Goal: Information Seeking & Learning: Learn about a topic

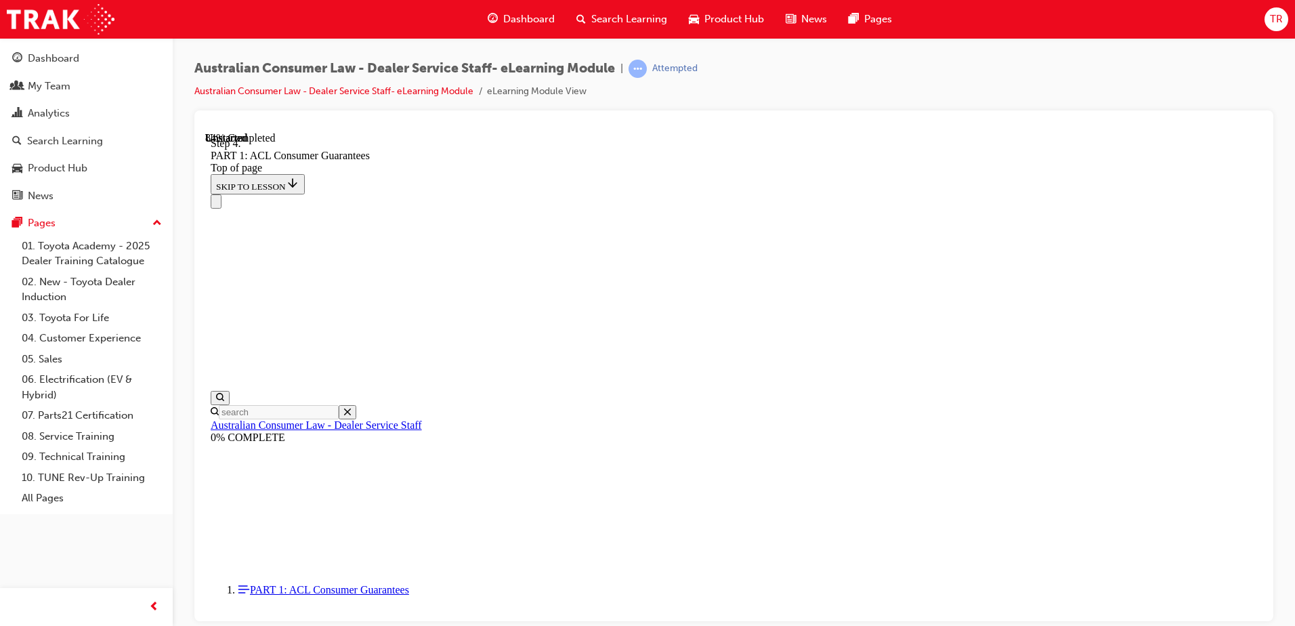
scroll to position [11828, 0]
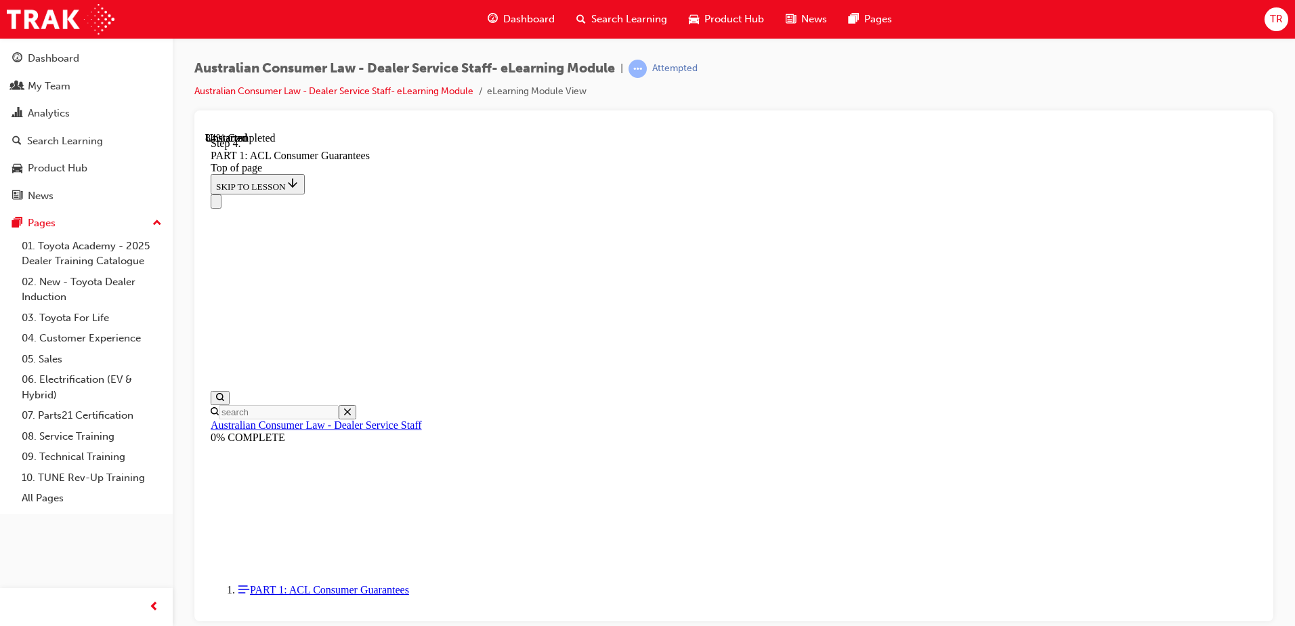
drag, startPoint x: 767, startPoint y: 306, endPoint x: 828, endPoint y: 254, distance: 79.7
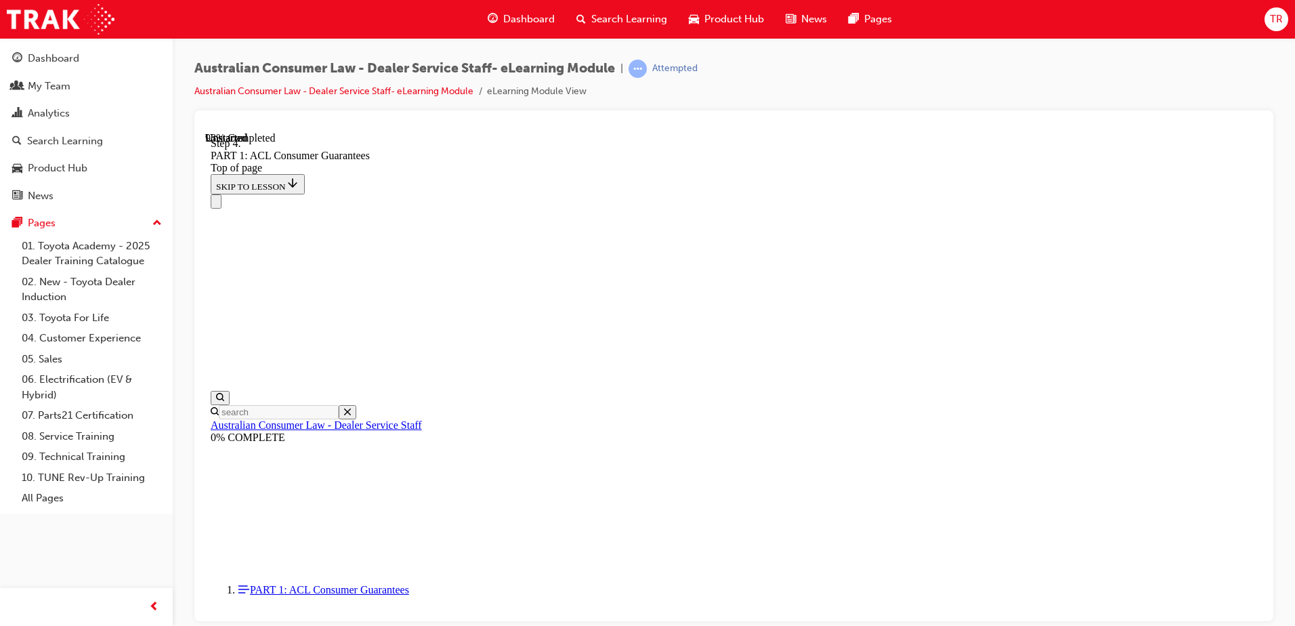
drag, startPoint x: 709, startPoint y: 564, endPoint x: 778, endPoint y: 244, distance: 327.0
drag, startPoint x: 673, startPoint y: 334, endPoint x: 717, endPoint y: 334, distance: 43.4
drag, startPoint x: 694, startPoint y: 420, endPoint x: 744, endPoint y: 419, distance: 50.1
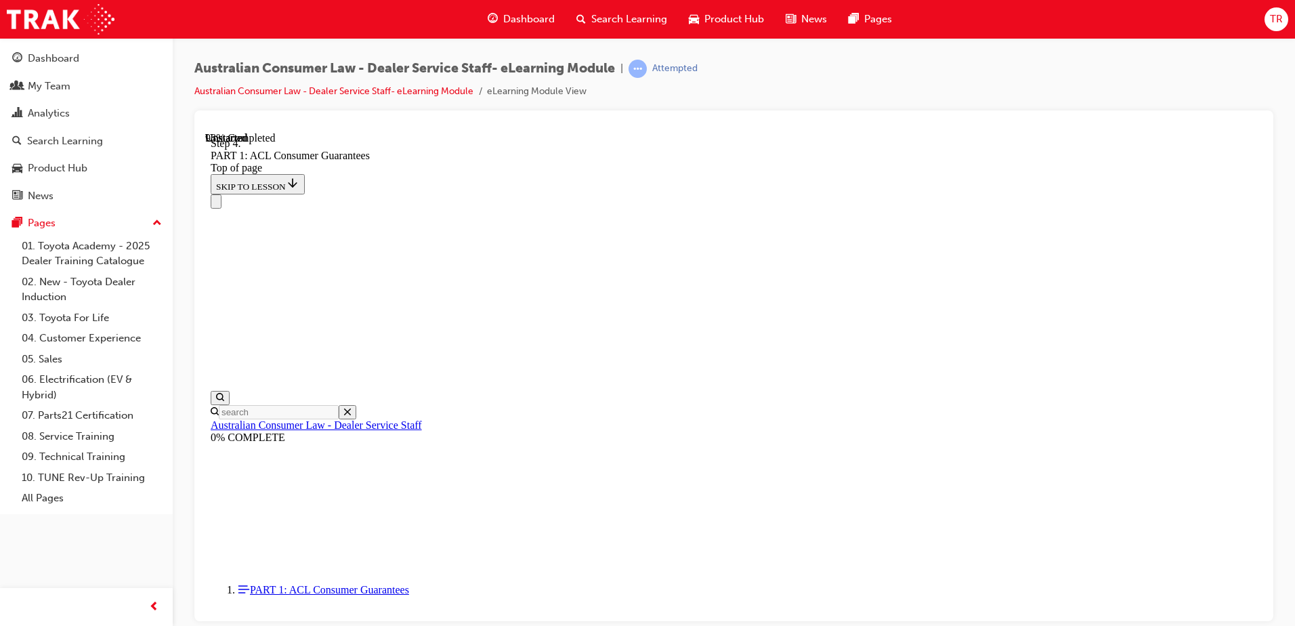
drag, startPoint x: 742, startPoint y: 484, endPoint x: 755, endPoint y: 471, distance: 18.2
drag, startPoint x: 771, startPoint y: 341, endPoint x: 793, endPoint y: 434, distance: 95.5
drag, startPoint x: 742, startPoint y: 352, endPoint x: 826, endPoint y: 362, distance: 84.5
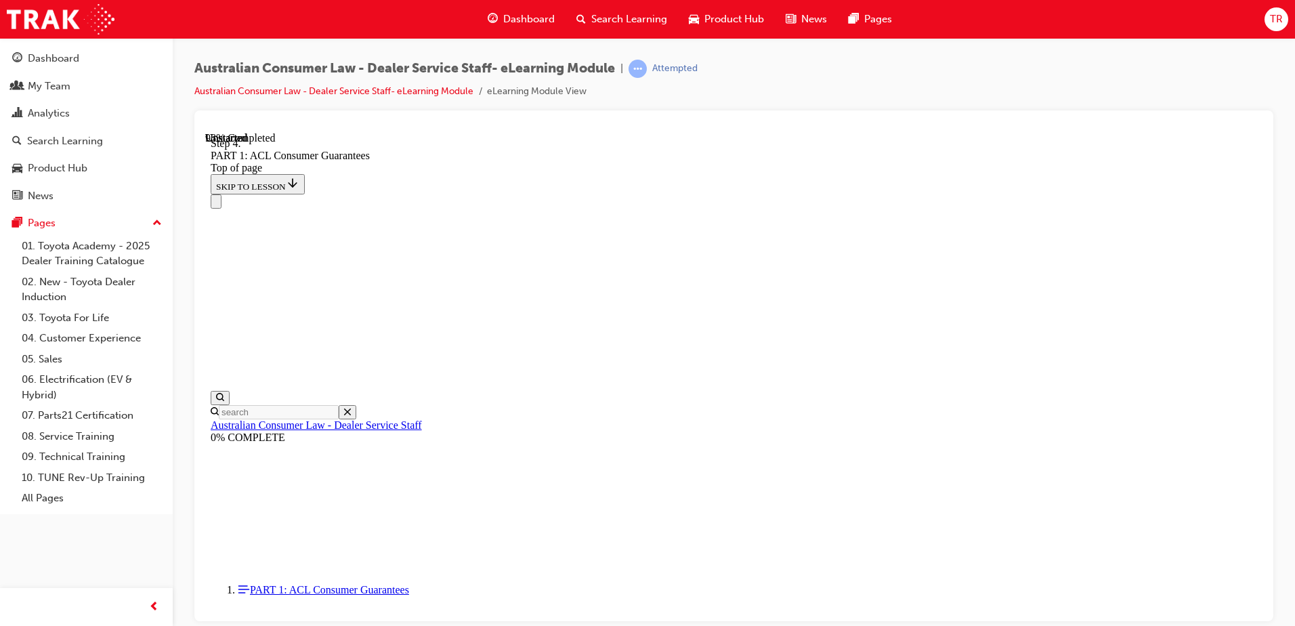
drag, startPoint x: 718, startPoint y: 568, endPoint x: 781, endPoint y: 564, distance: 63.1
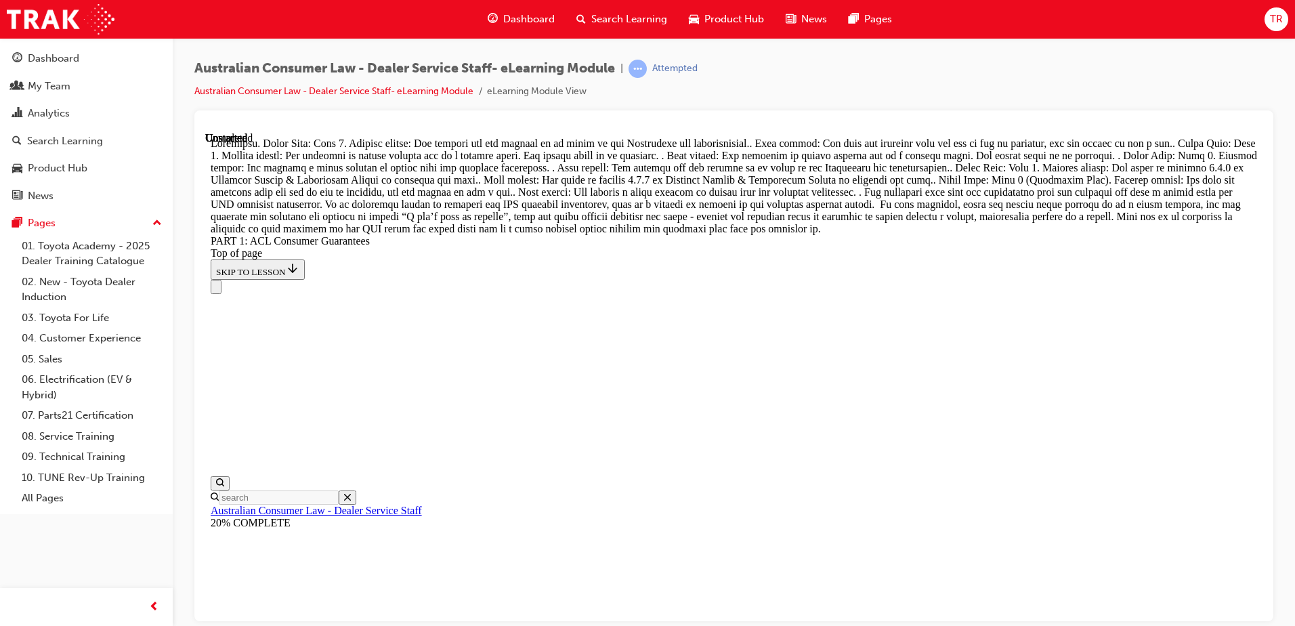
scroll to position [14968, 0]
drag, startPoint x: 723, startPoint y: 300, endPoint x: 763, endPoint y: 562, distance: 265.3
drag, startPoint x: 721, startPoint y: 381, endPoint x: 771, endPoint y: 536, distance: 163.0
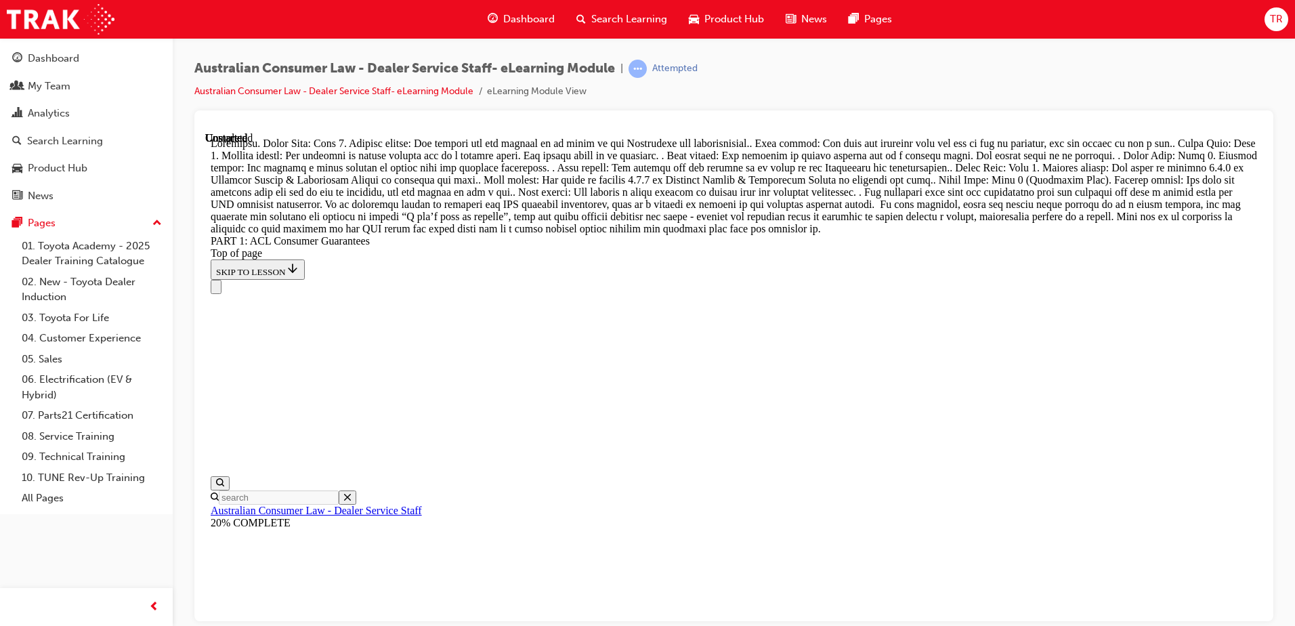
drag, startPoint x: 715, startPoint y: 316, endPoint x: 778, endPoint y: 333, distance: 65.7
drag, startPoint x: 711, startPoint y: 448, endPoint x: 755, endPoint y: 459, distance: 44.5
drag, startPoint x: 692, startPoint y: 391, endPoint x: 772, endPoint y: 232, distance: 178.4
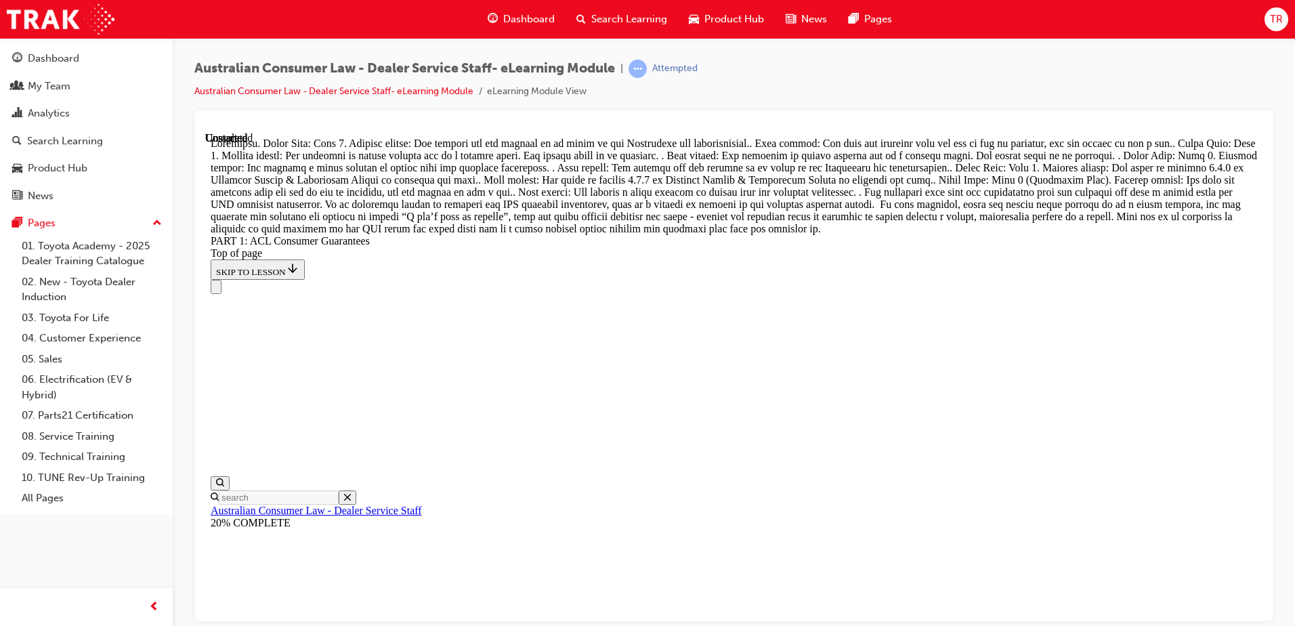
drag, startPoint x: 786, startPoint y: 397, endPoint x: 797, endPoint y: 394, distance: 11.8
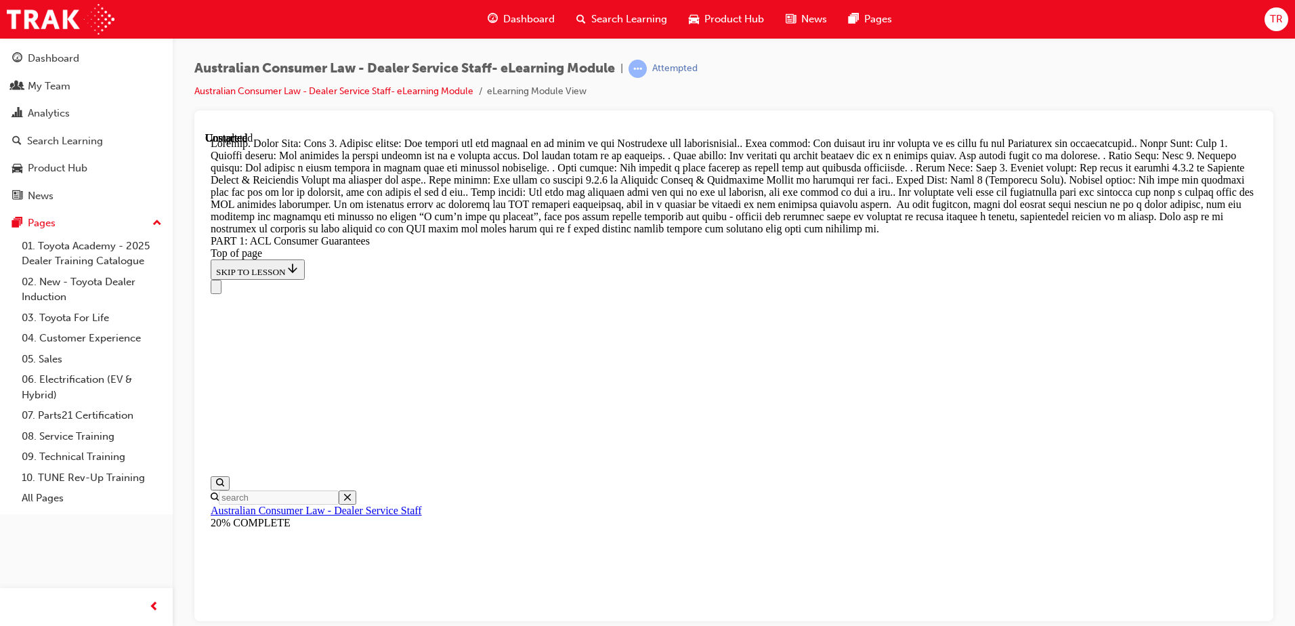
scroll to position [15600, 0]
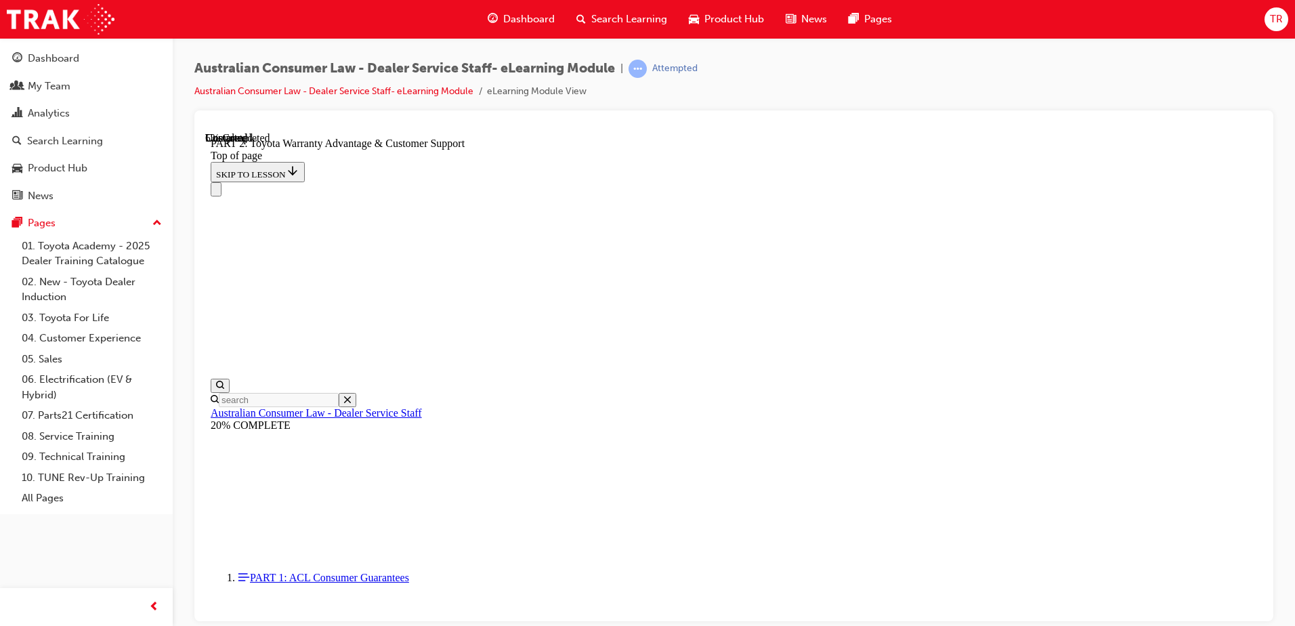
scroll to position [1019, 0]
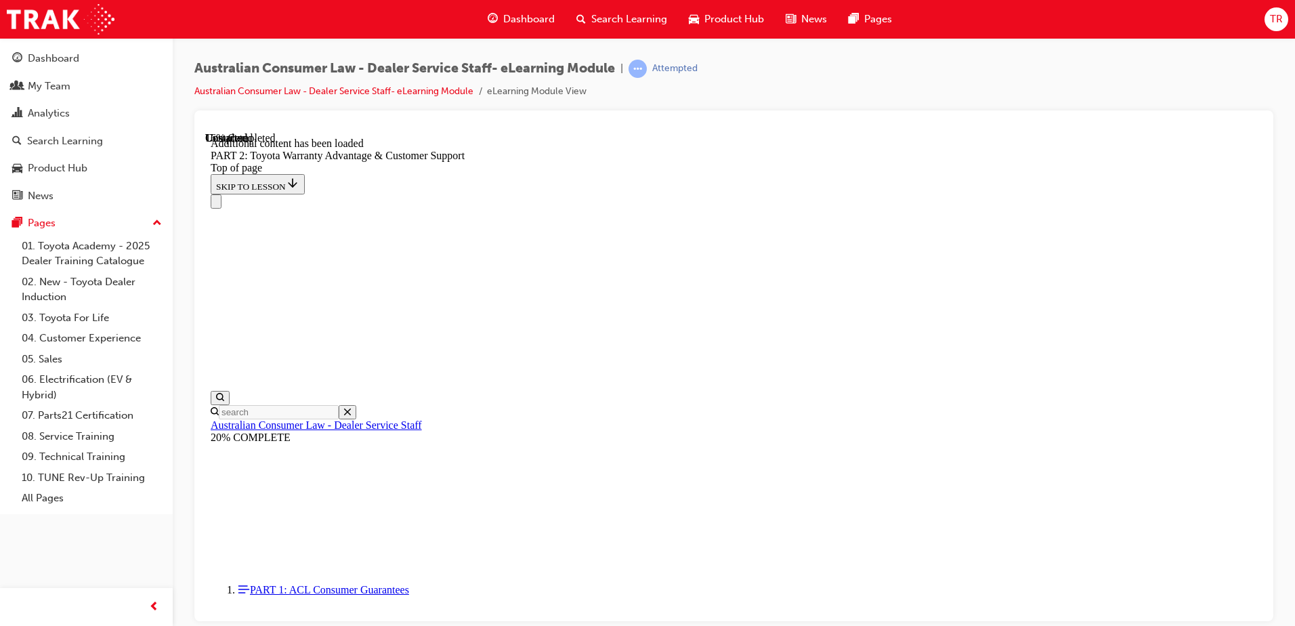
scroll to position [1362, 0]
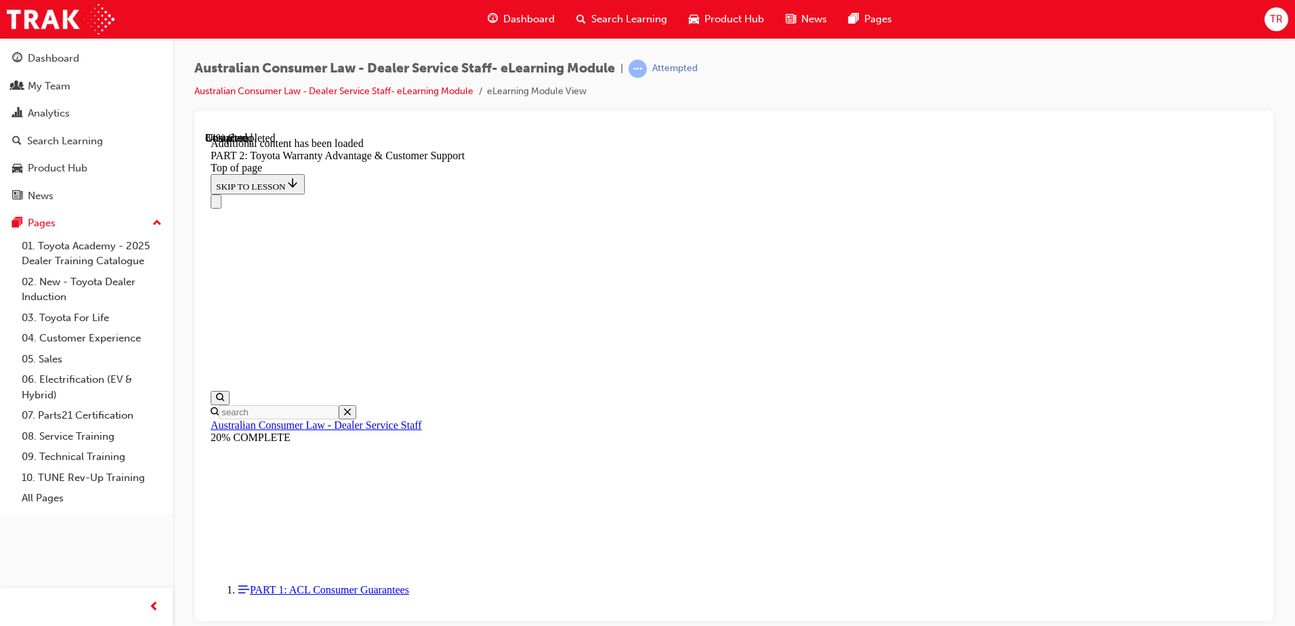
scroll to position [5087, 0]
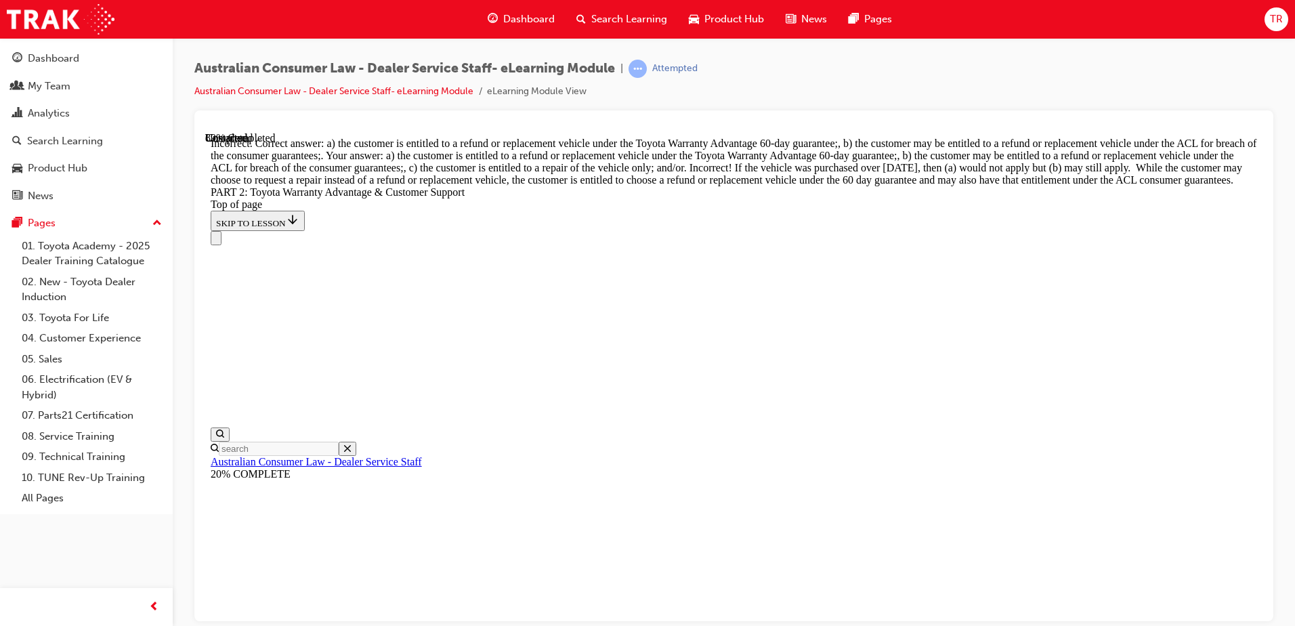
scroll to position [5085, 0]
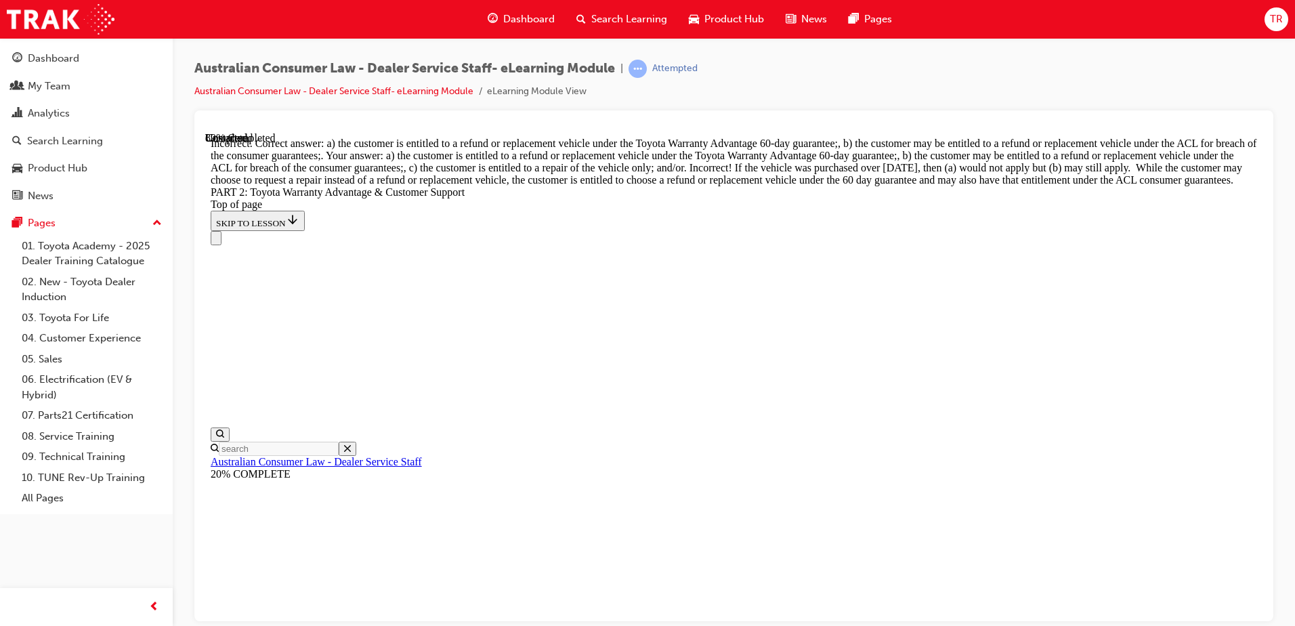
scroll to position [5012, 0]
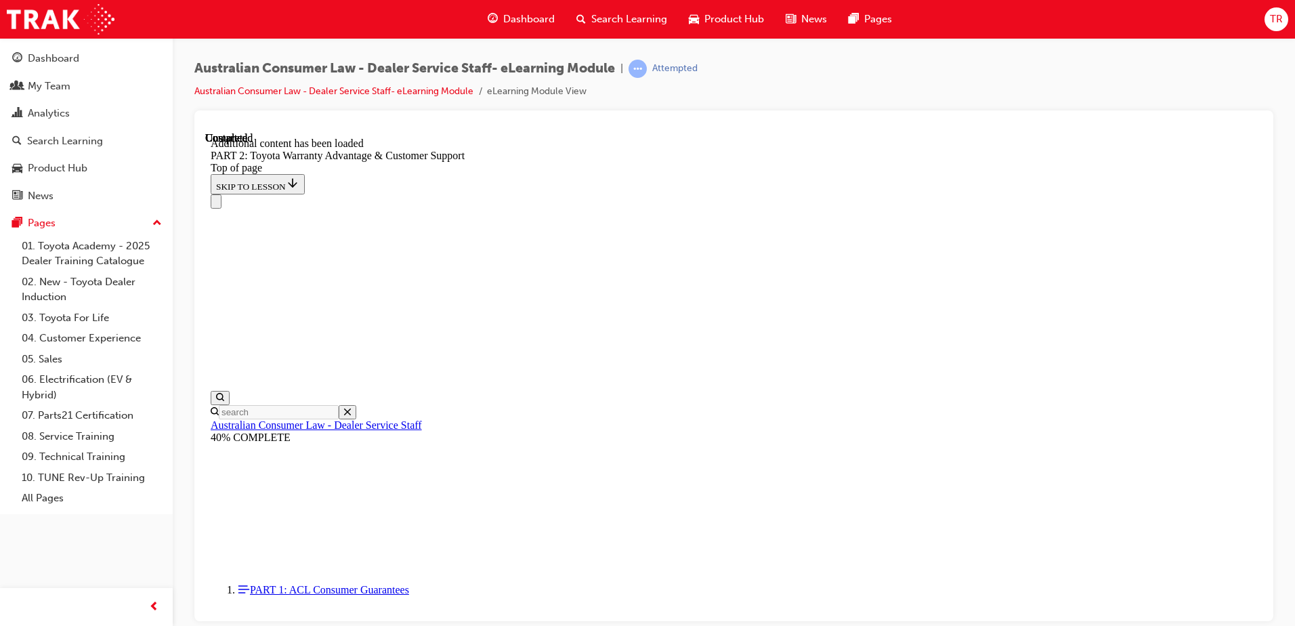
scroll to position [5638, 0]
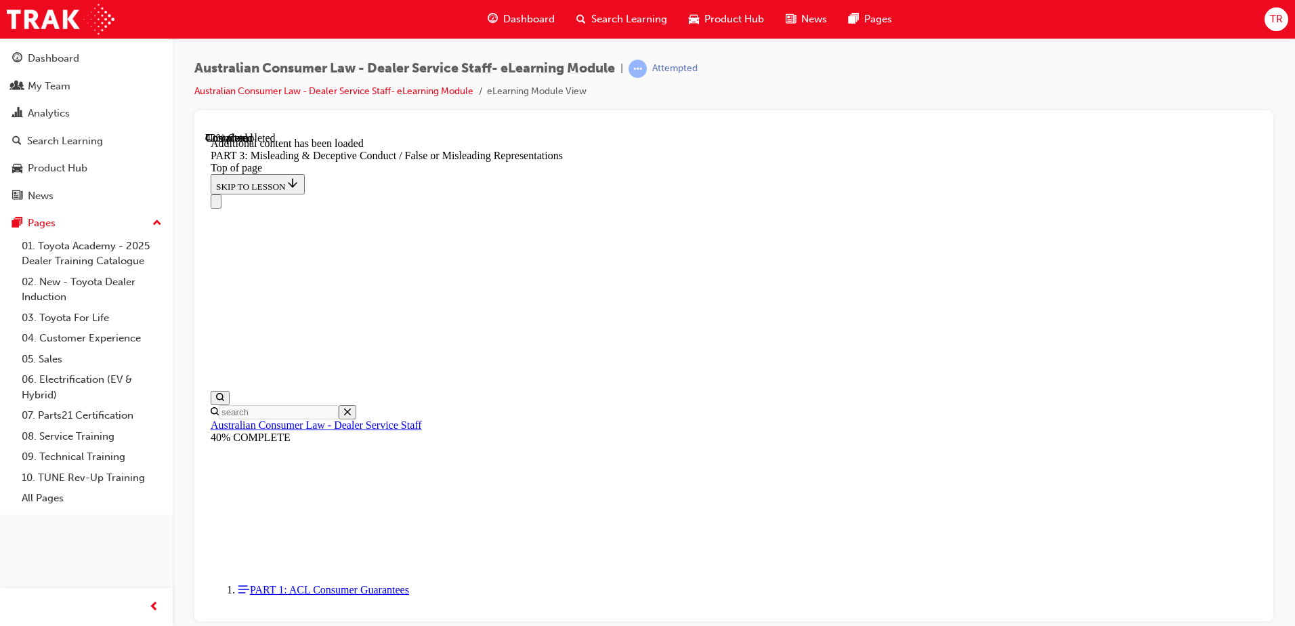
scroll to position [3188, 0]
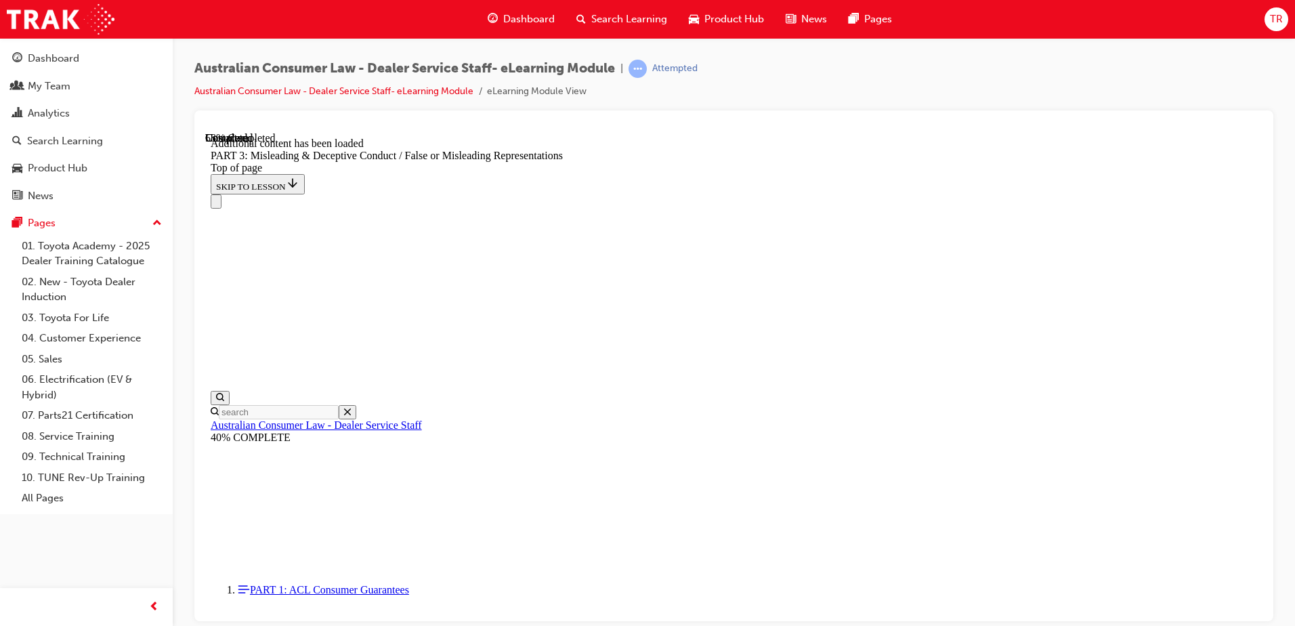
scroll to position [3927, 0]
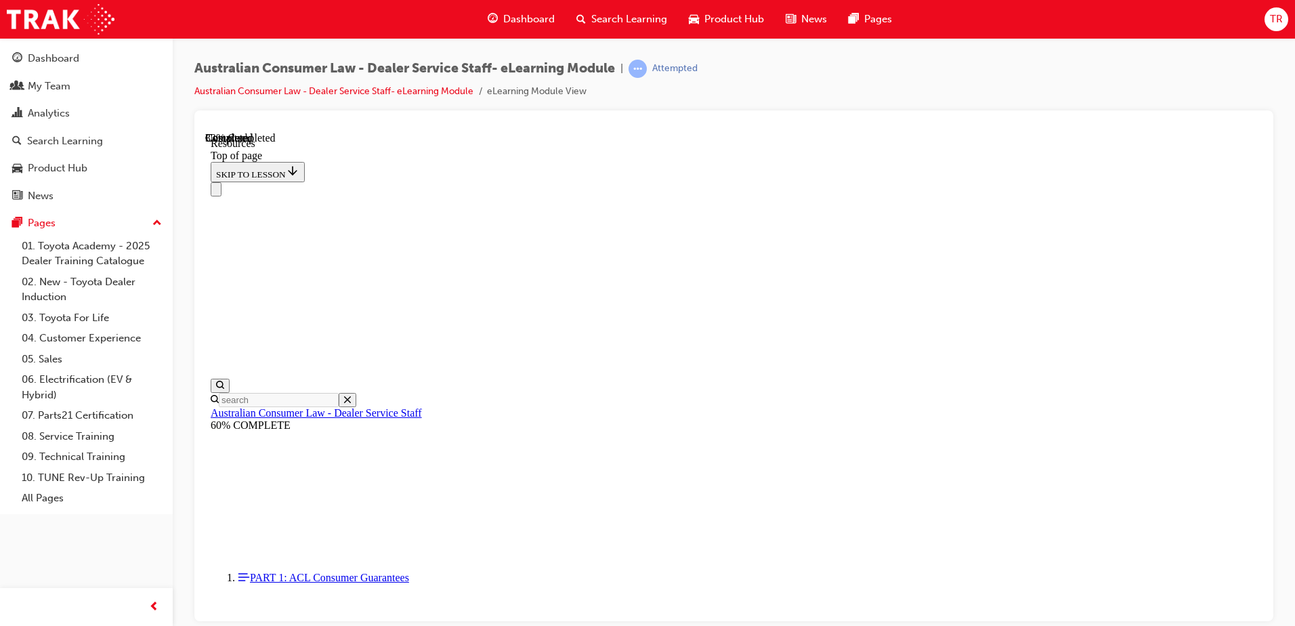
scroll to position [646, 0]
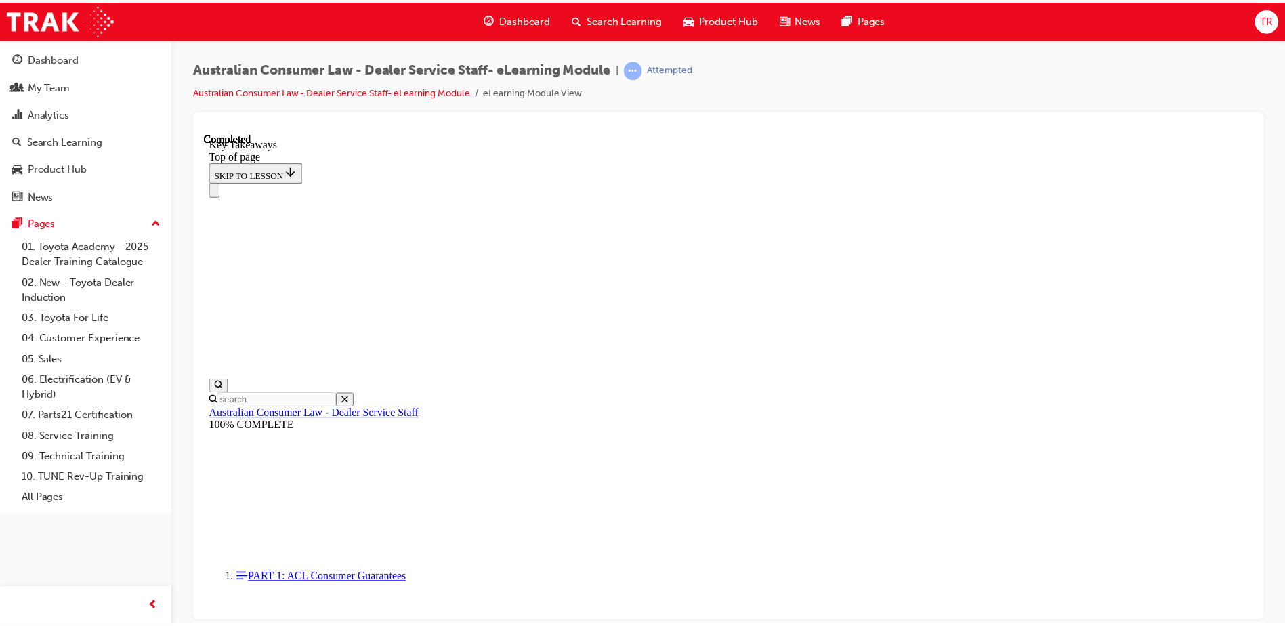
scroll to position [304, 0]
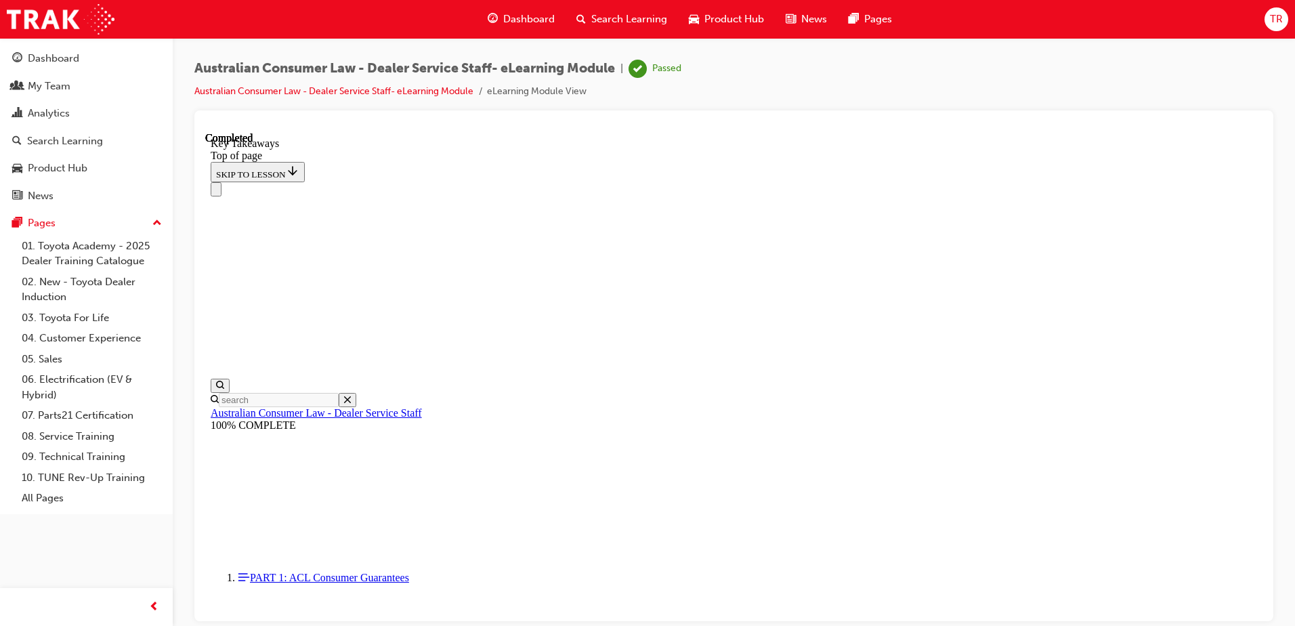
click at [222, 182] on button "Close navigation menu" at bounding box center [216, 189] width 11 height 14
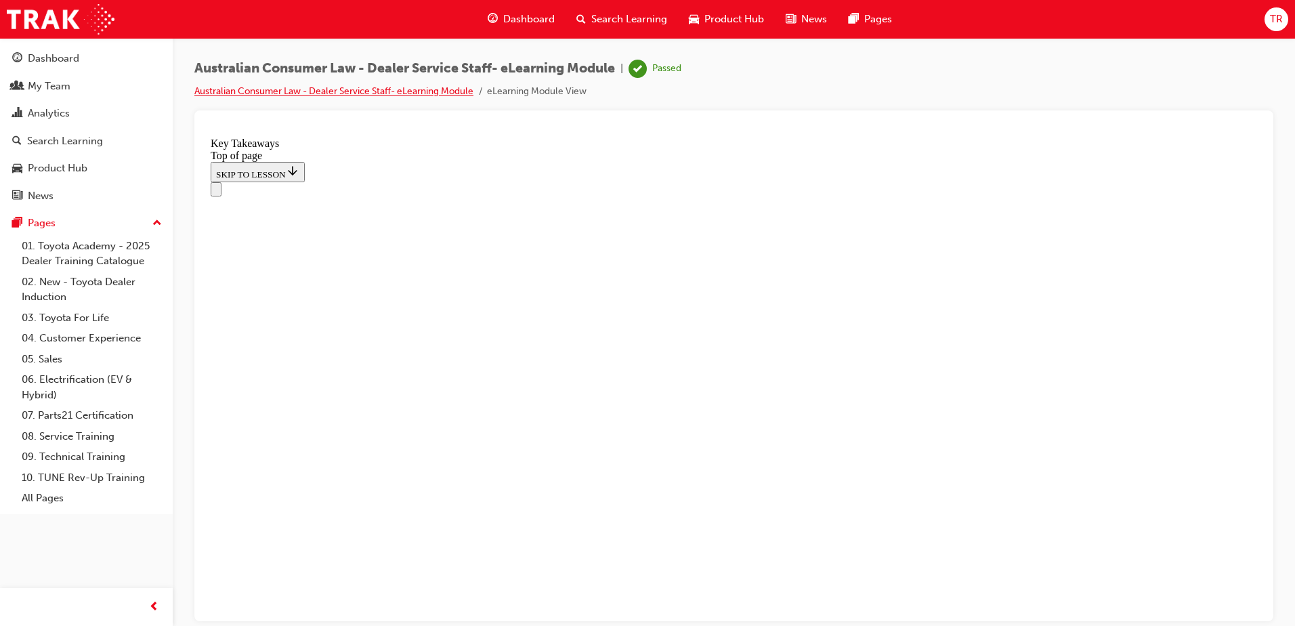
click at [396, 91] on link "Australian Consumer Law - Dealer Service Staff- eLearning Module" at bounding box center [333, 91] width 279 height 12
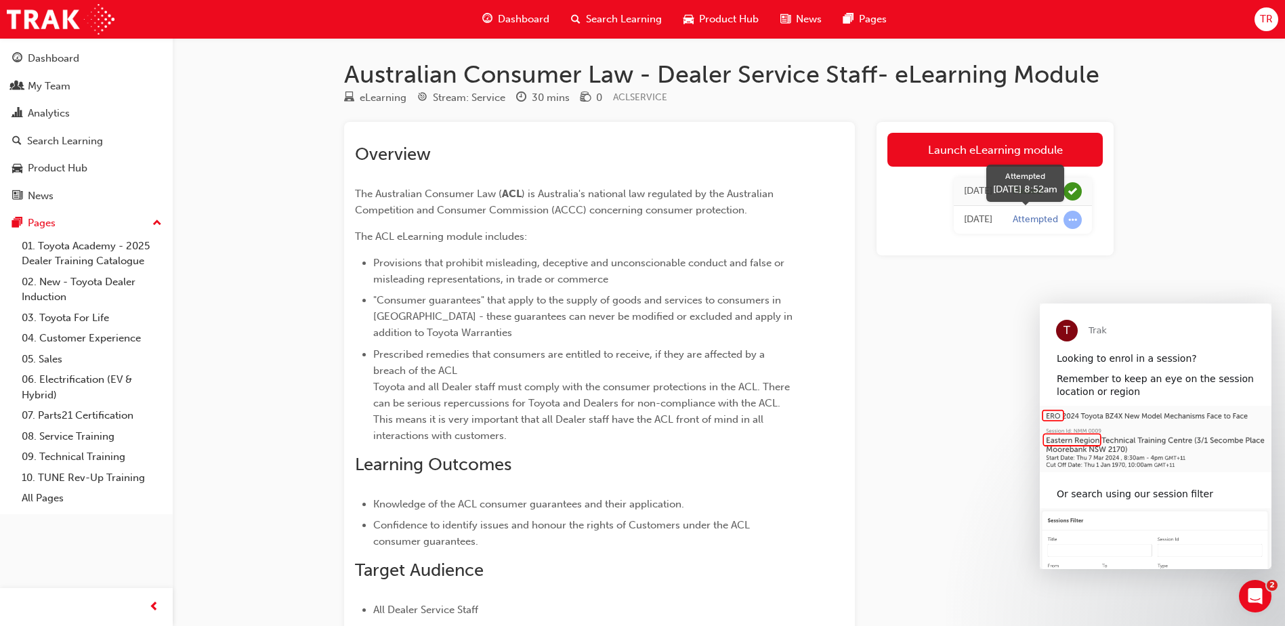
click at [1066, 218] on span "learningRecordVerb_ATTEMPT-icon" at bounding box center [1072, 220] width 18 height 18
click at [1072, 217] on span "learningRecordVerb_ATTEMPT-icon" at bounding box center [1072, 220] width 18 height 18
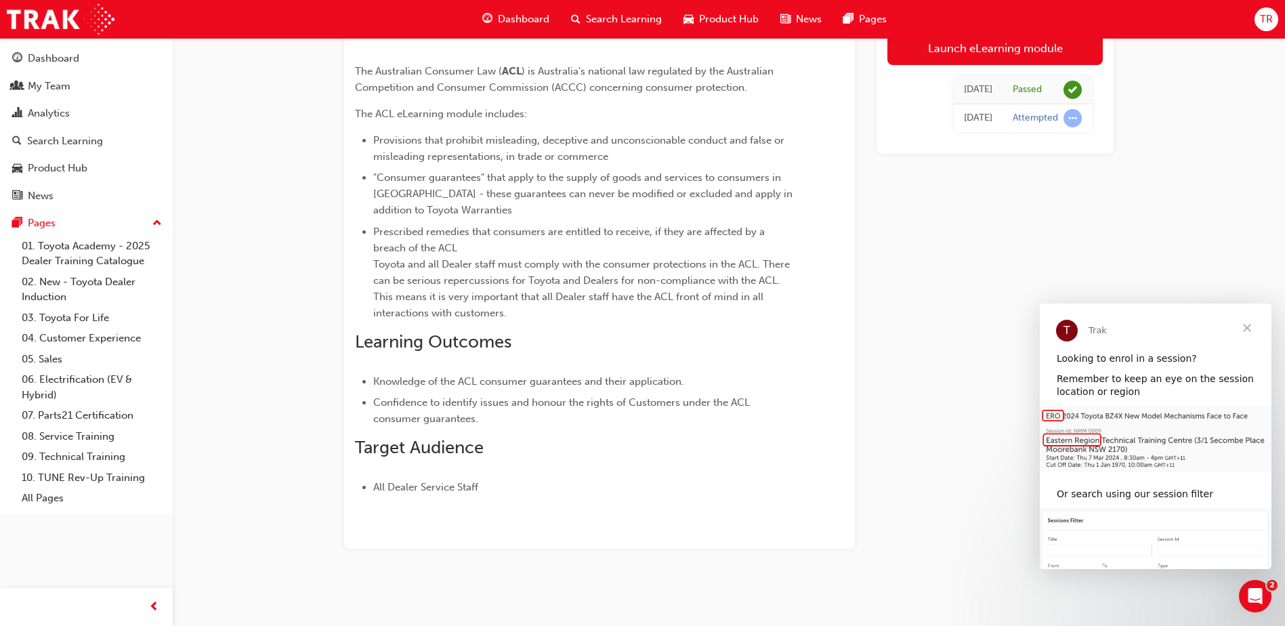
click at [1246, 329] on span "Close" at bounding box center [1247, 327] width 49 height 49
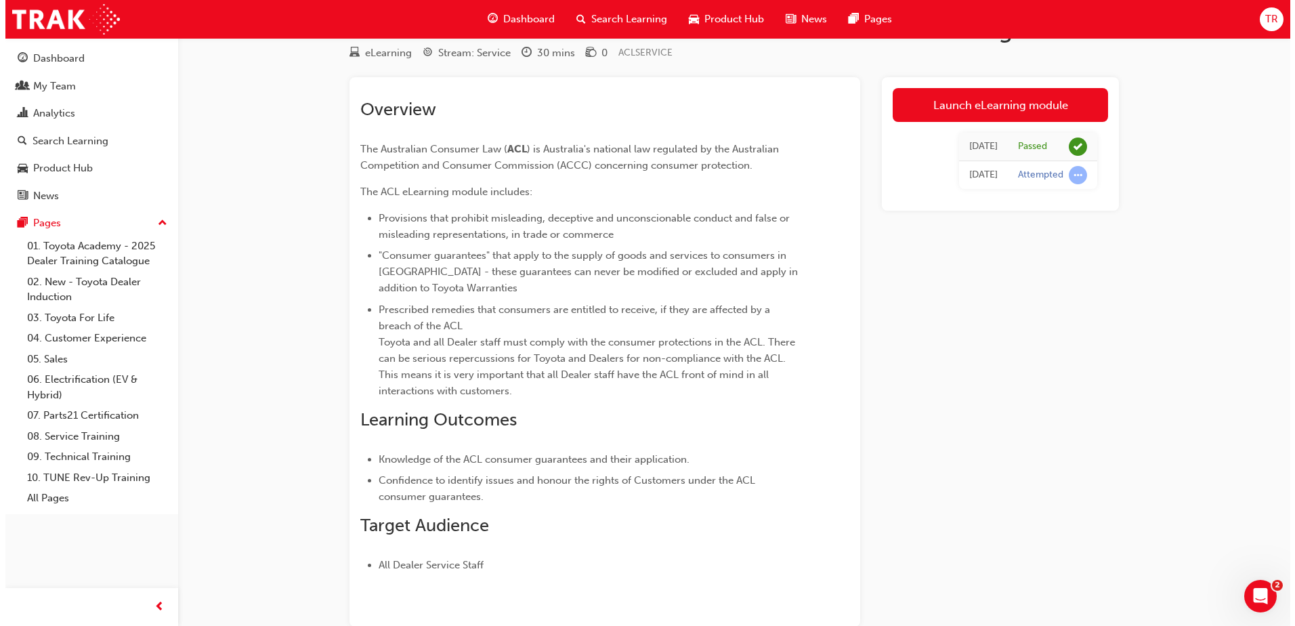
scroll to position [0, 0]
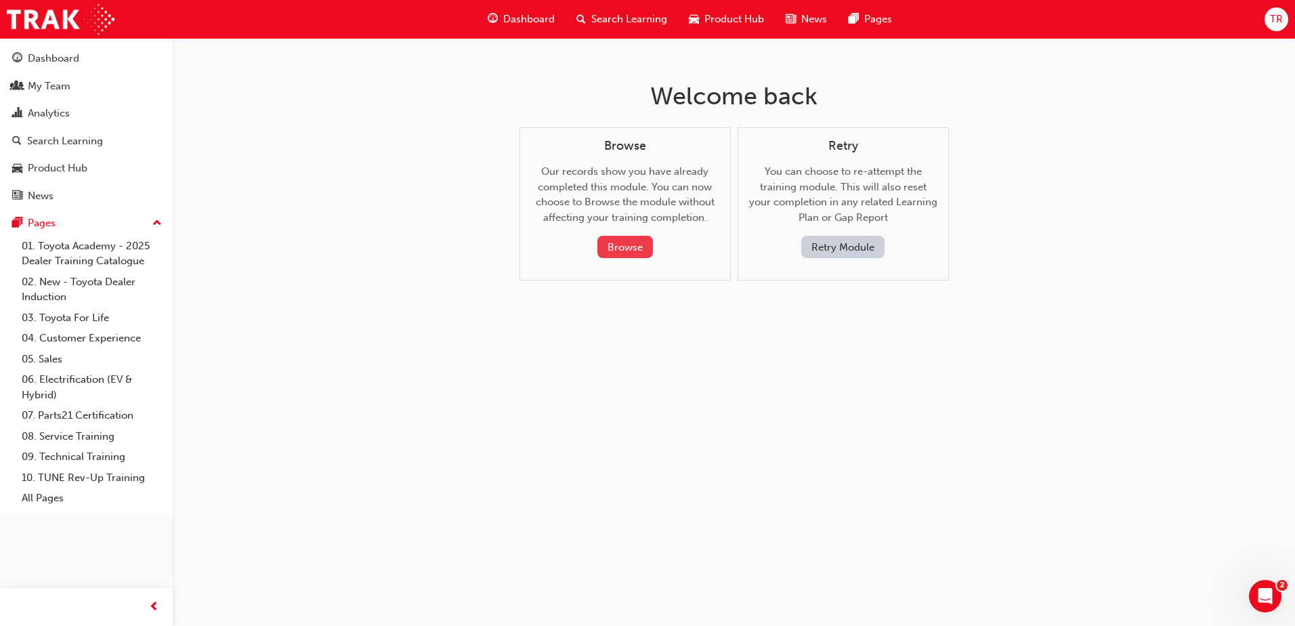
click at [634, 241] on button "Browse" at bounding box center [625, 247] width 56 height 22
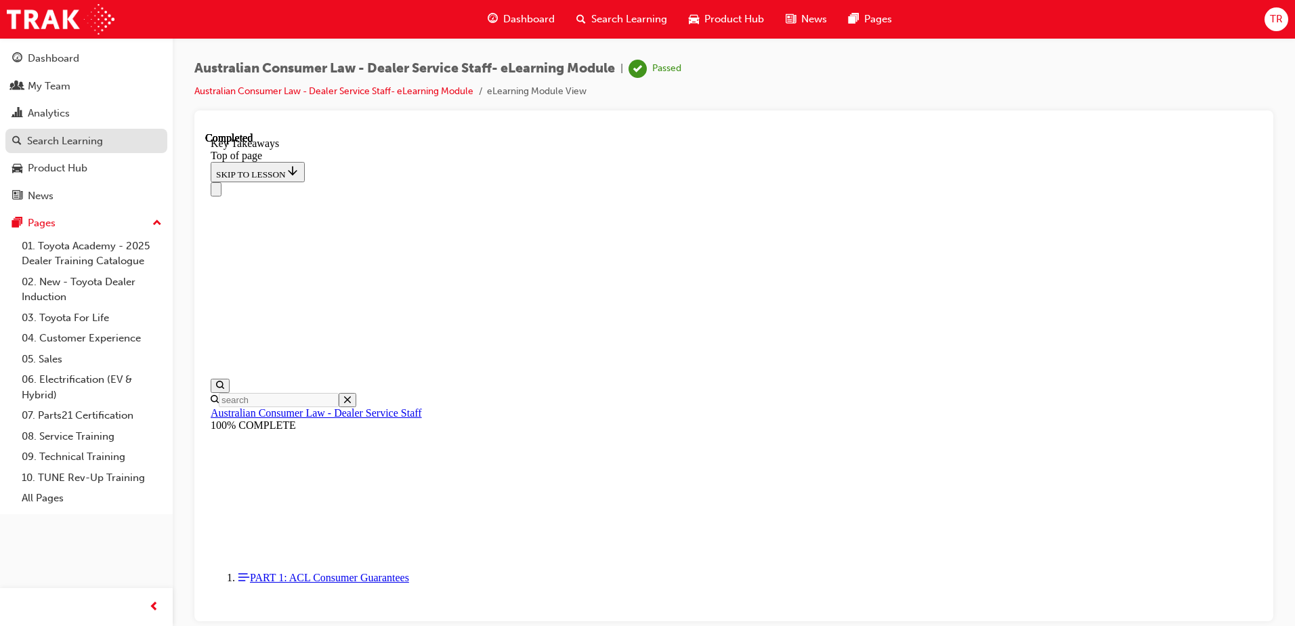
scroll to position [42, 0]
click at [72, 142] on div "Search Learning" at bounding box center [65, 141] width 76 height 16
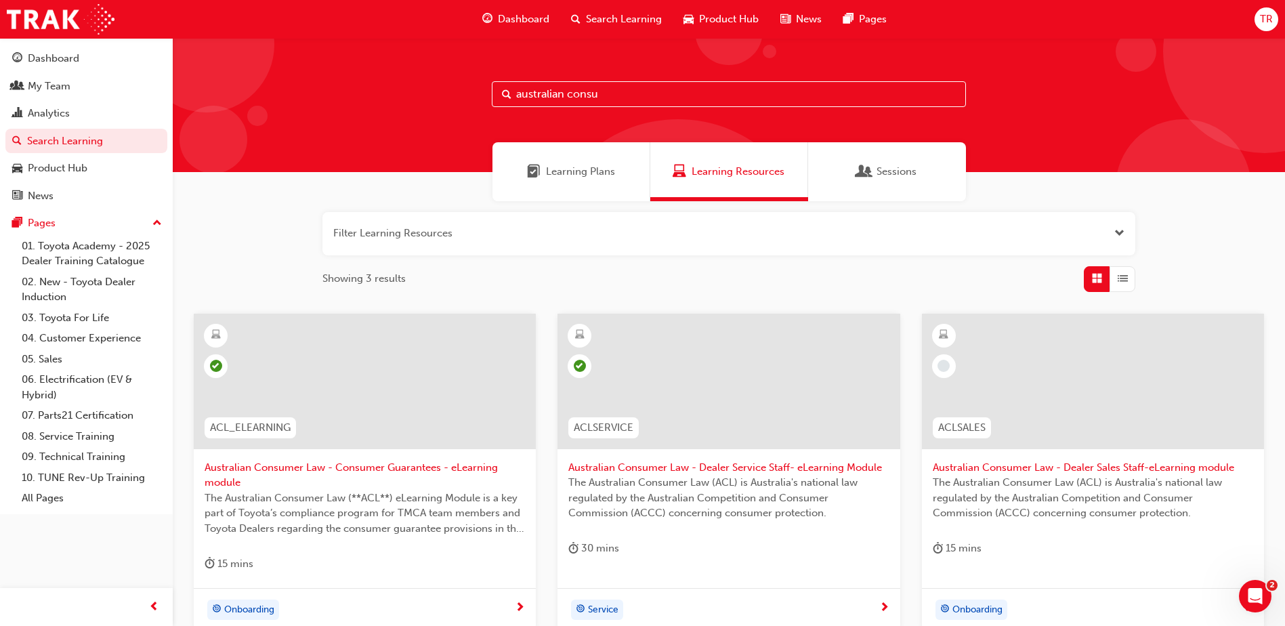
click at [1063, 501] on span "The Australian Consumer Law (ACL) is Australia's national law regulated by the …" at bounding box center [1093, 498] width 320 height 46
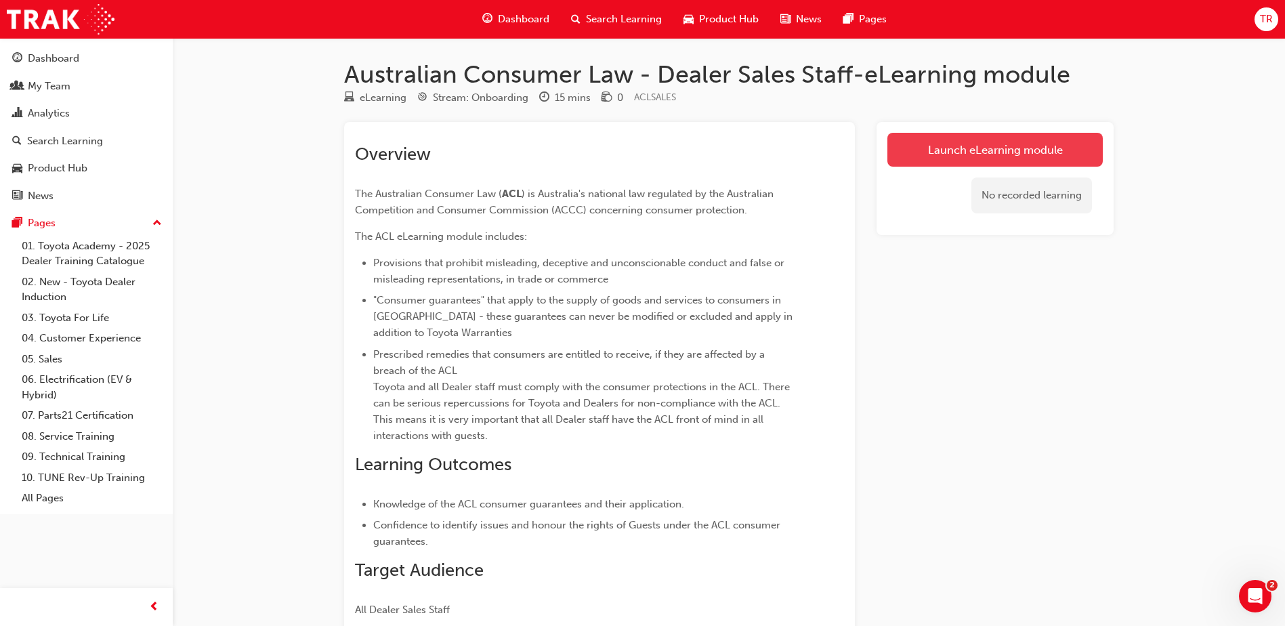
click at [992, 156] on link "Launch eLearning module" at bounding box center [994, 150] width 215 height 34
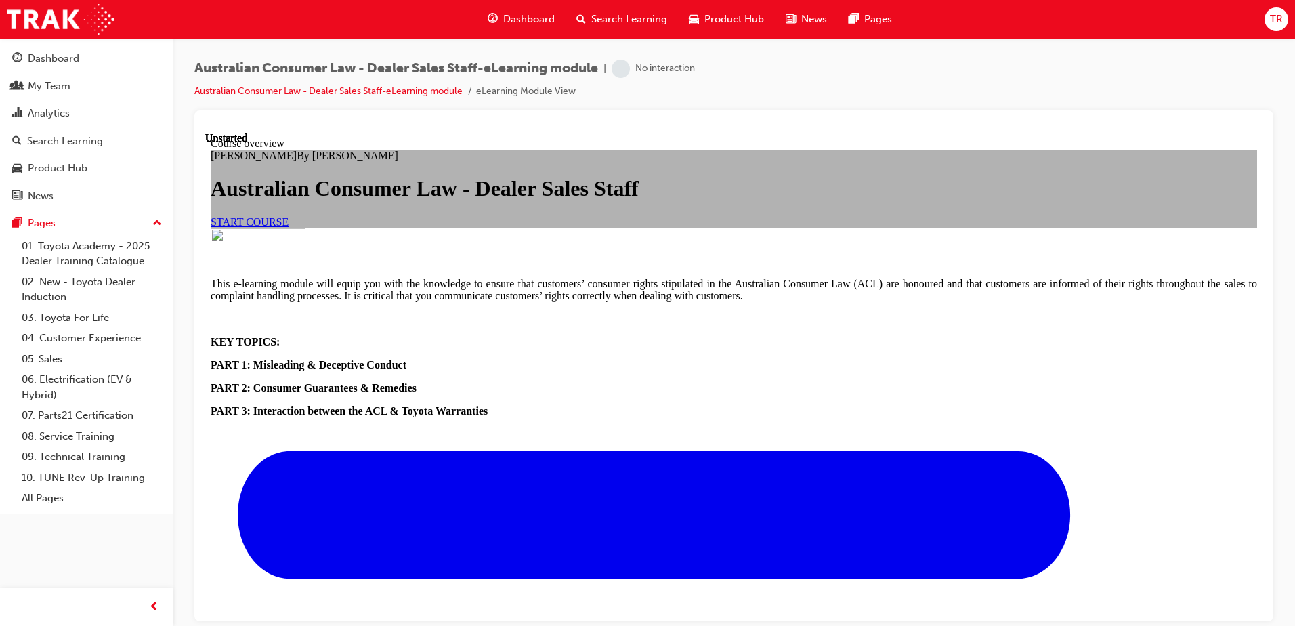
click at [289, 227] on span "START COURSE" at bounding box center [250, 221] width 78 height 12
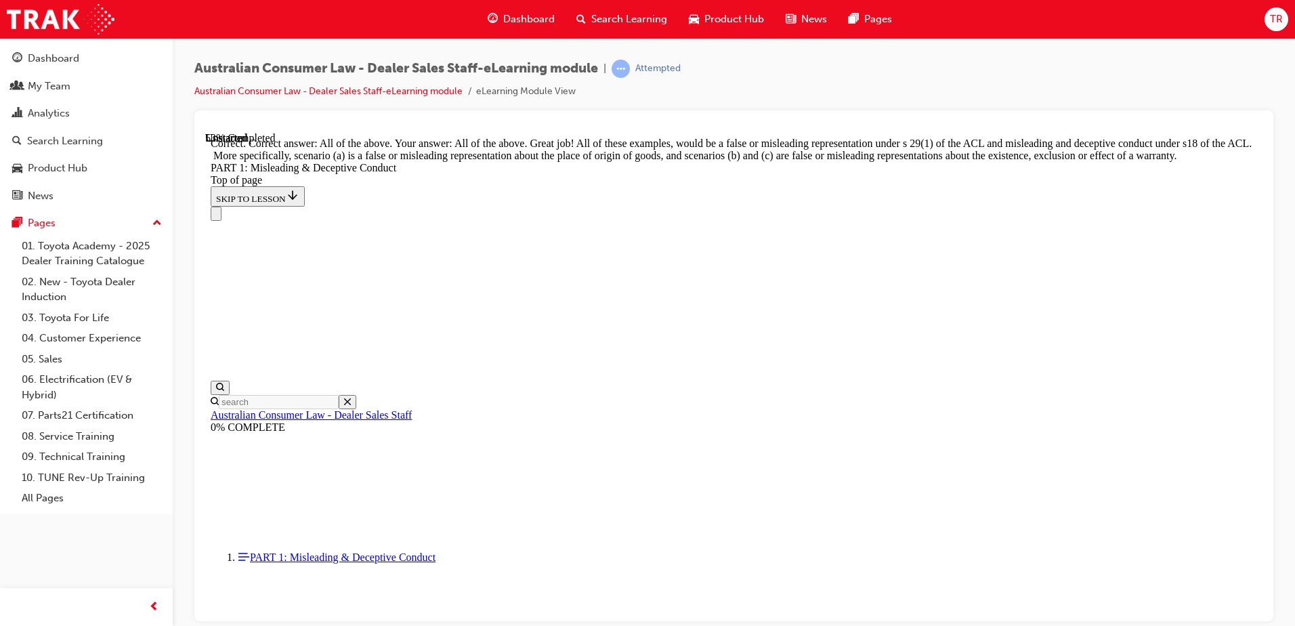
scroll to position [2327, 0]
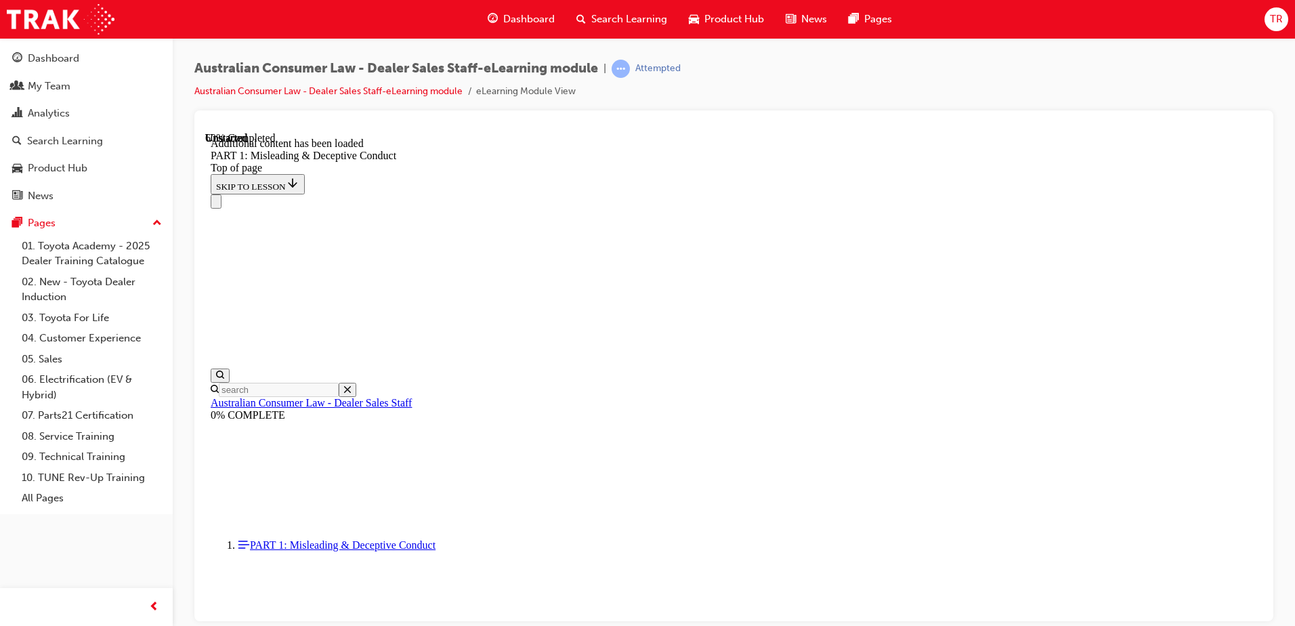
scroll to position [2673, 0]
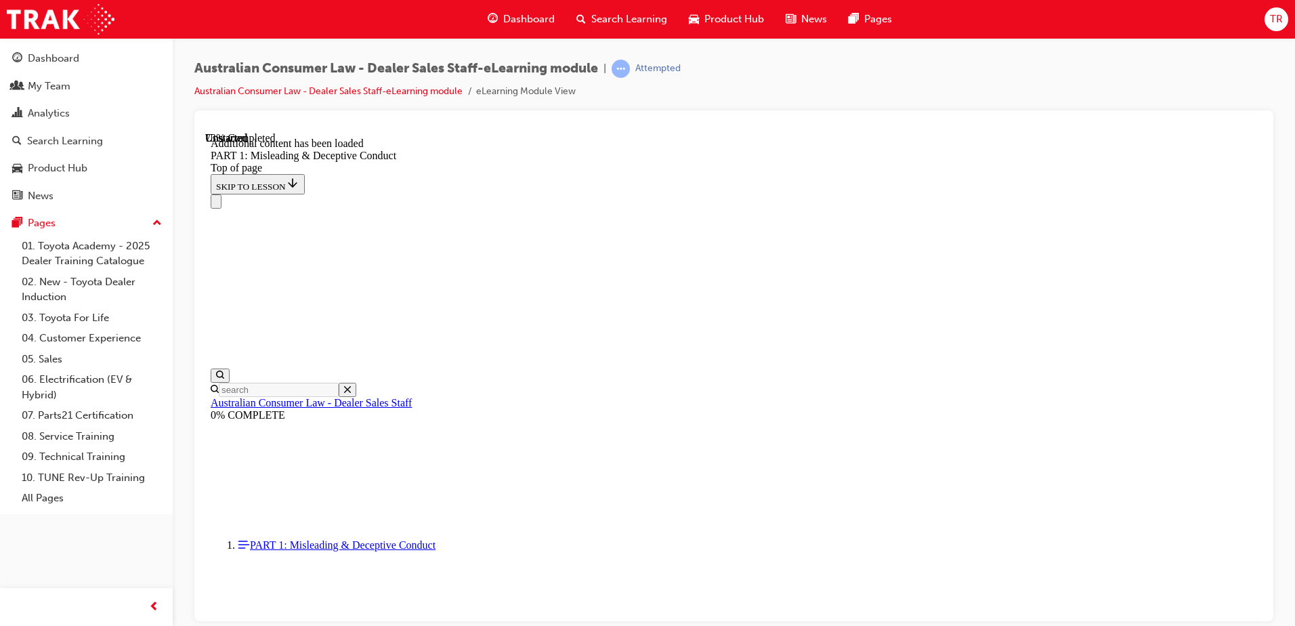
scroll to position [3310, 0]
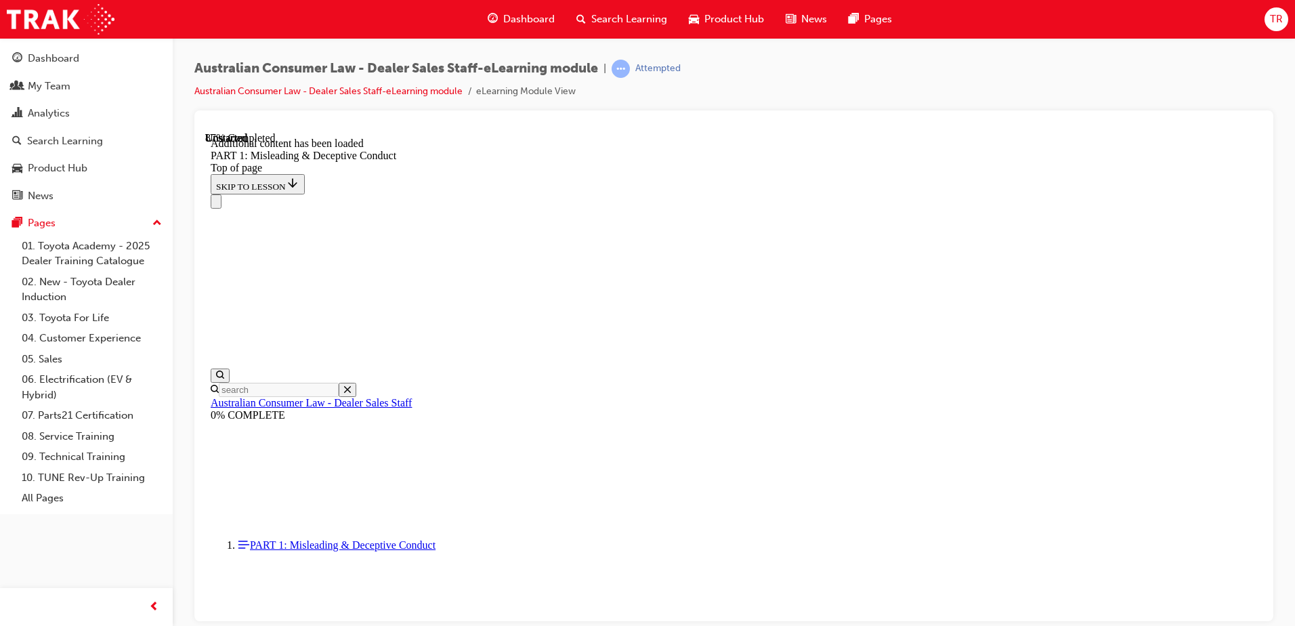
scroll to position [3675, 0]
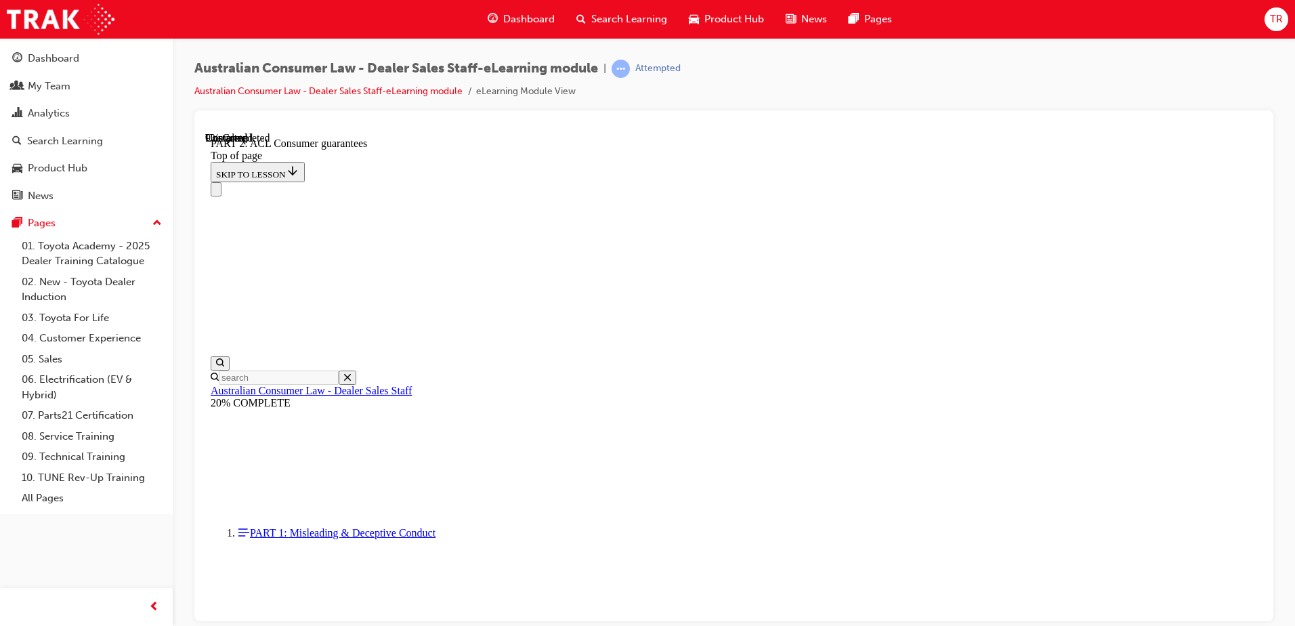
scroll to position [2227, 0]
drag, startPoint x: 847, startPoint y: 360, endPoint x: 934, endPoint y: 354, distance: 86.9
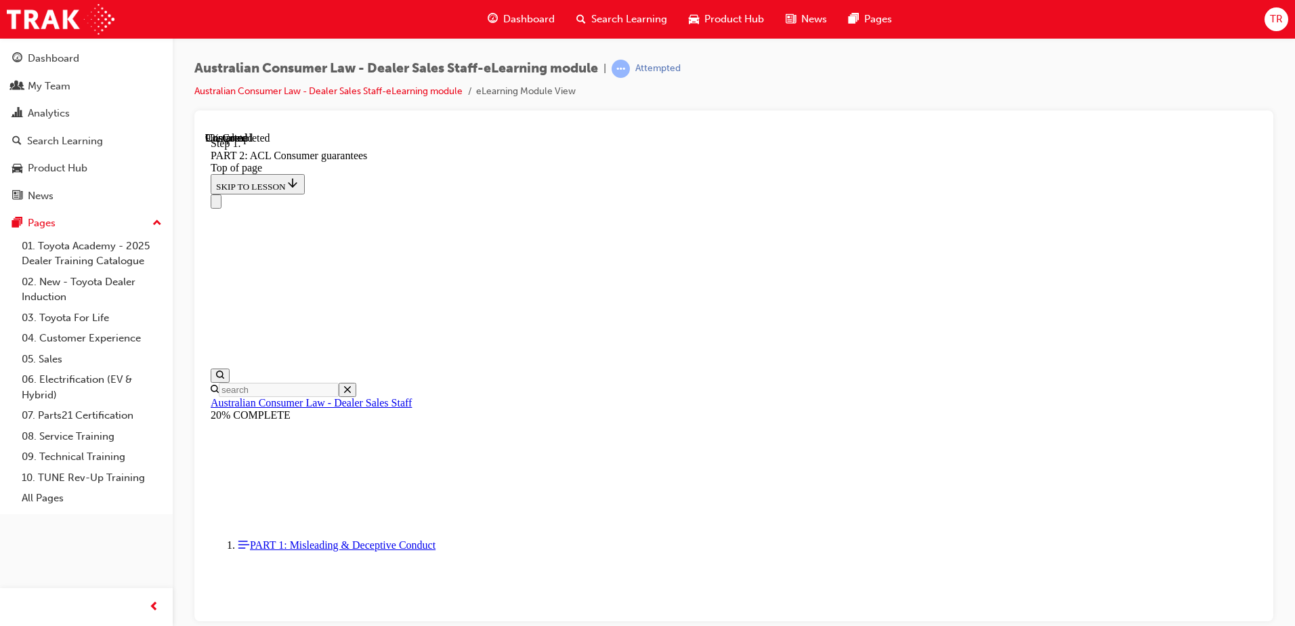
scroll to position [2196, 0]
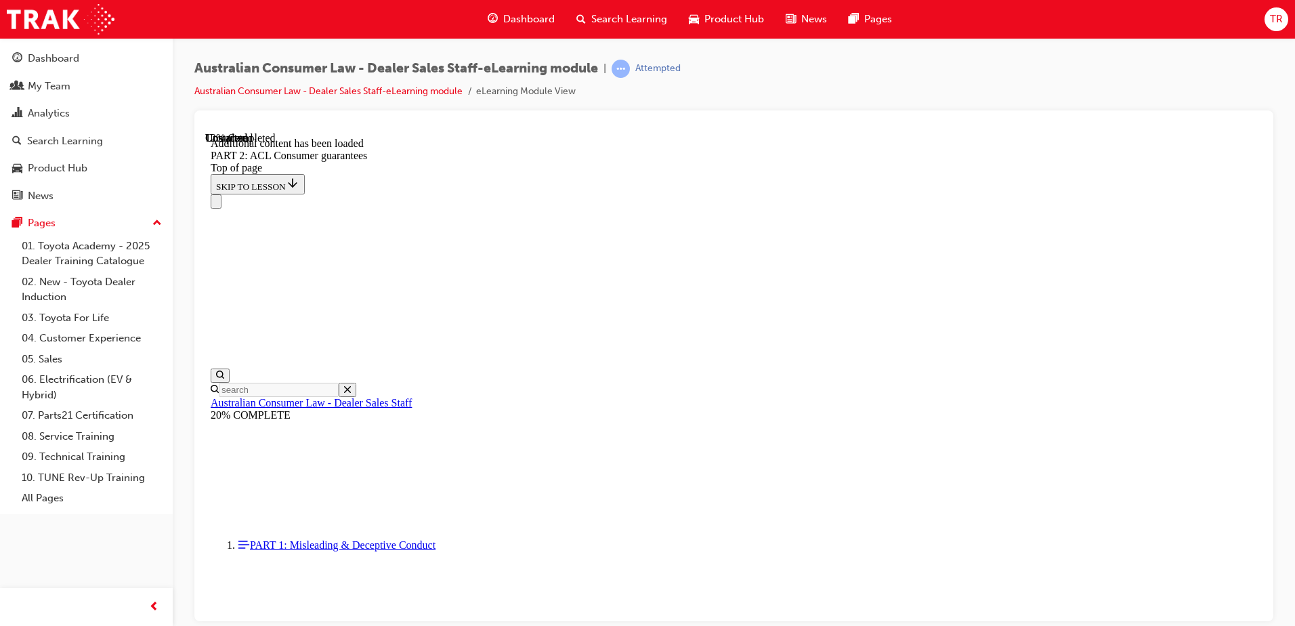
scroll to position [2562, 0]
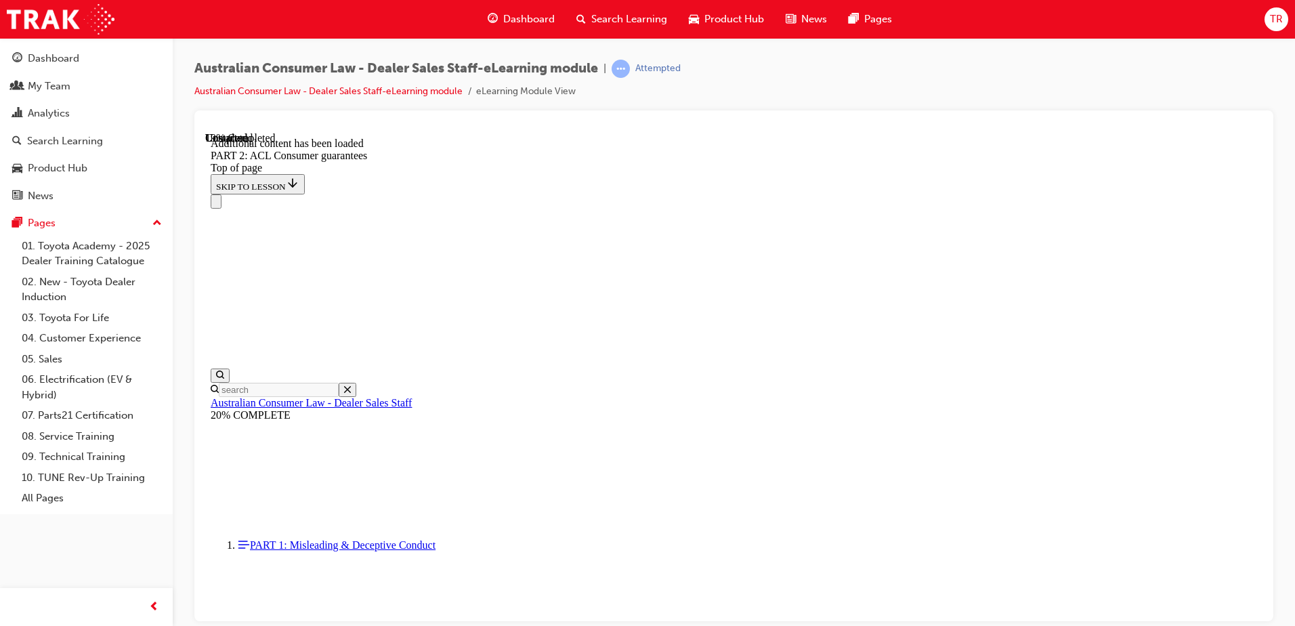
drag, startPoint x: 1132, startPoint y: 551, endPoint x: 1135, endPoint y: 561, distance: 9.9
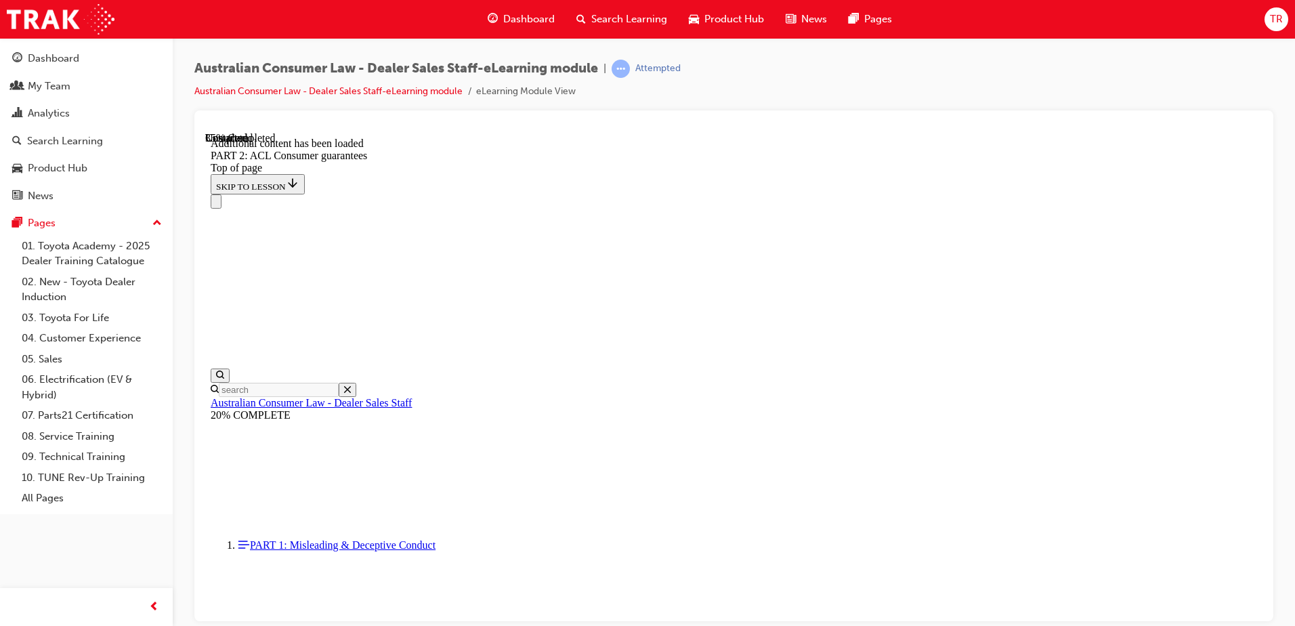
scroll to position [5867, 0]
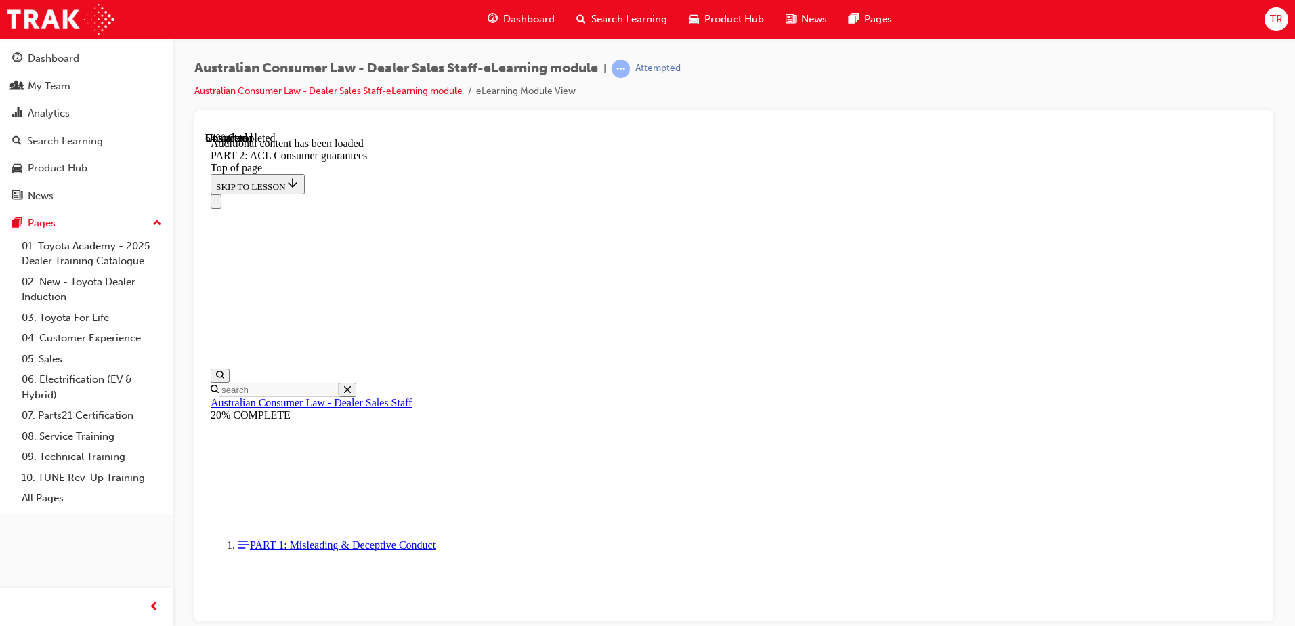
scroll to position [8422, 0]
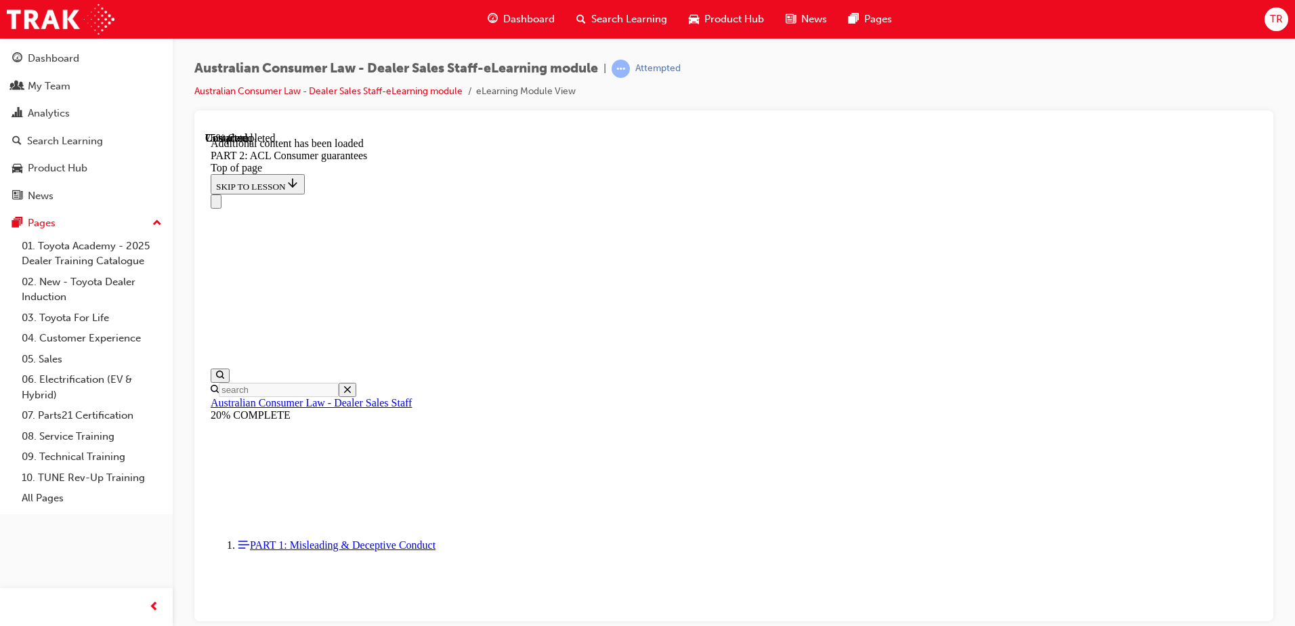
scroll to position [11177, 0]
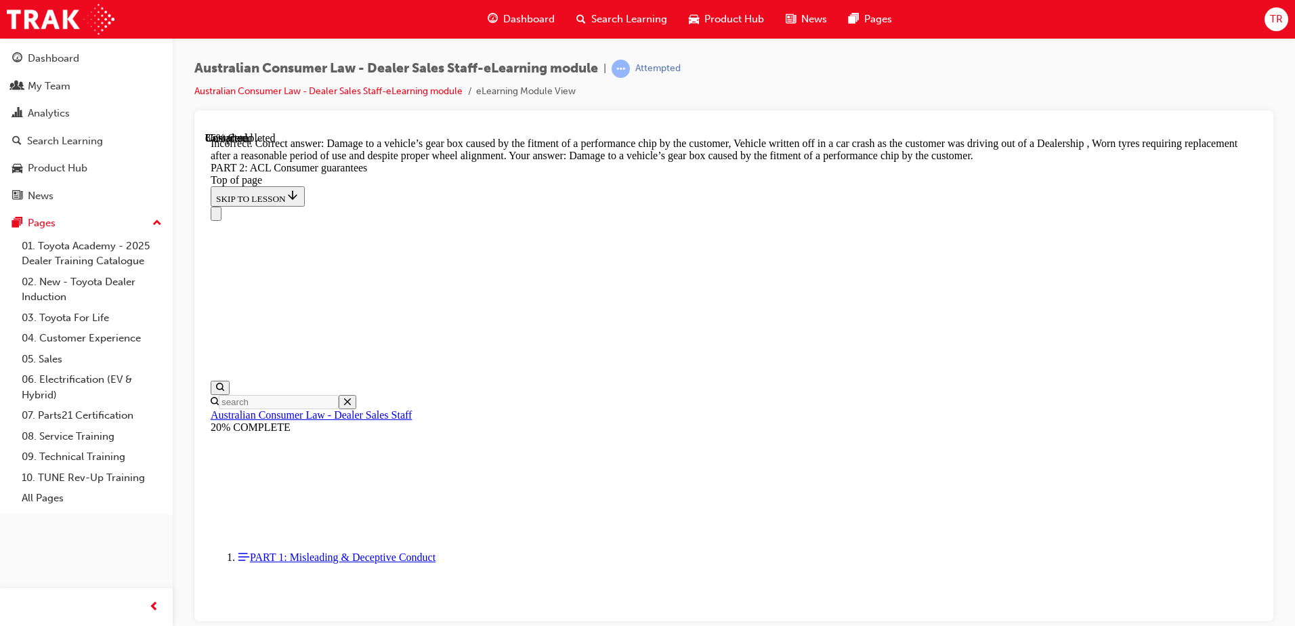
drag, startPoint x: 837, startPoint y: 575, endPoint x: 863, endPoint y: 552, distance: 35.0
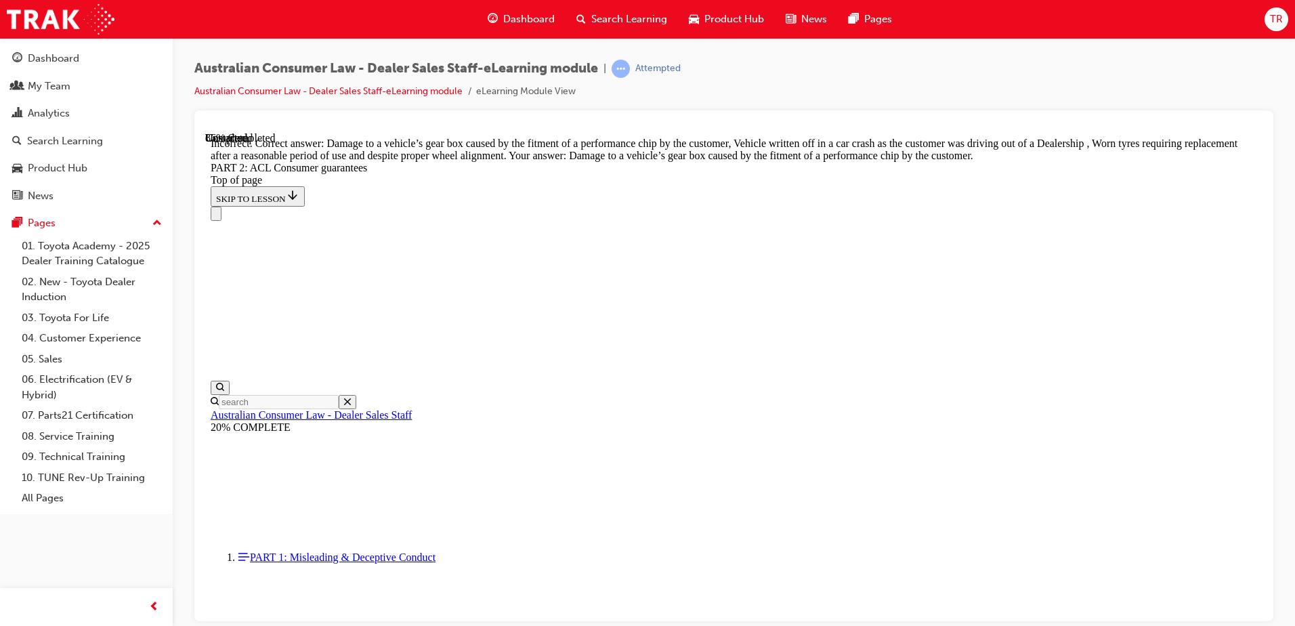
drag, startPoint x: 745, startPoint y: 146, endPoint x: 750, endPoint y: 167, distance: 21.5
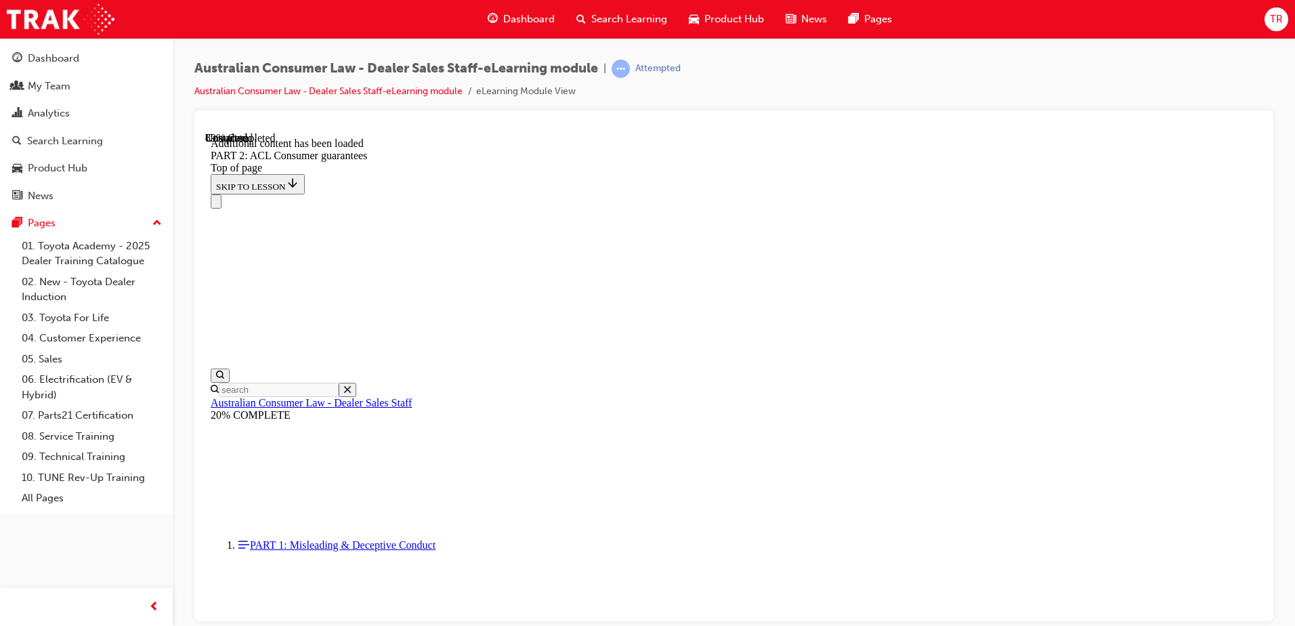
scroll to position [14694, 0]
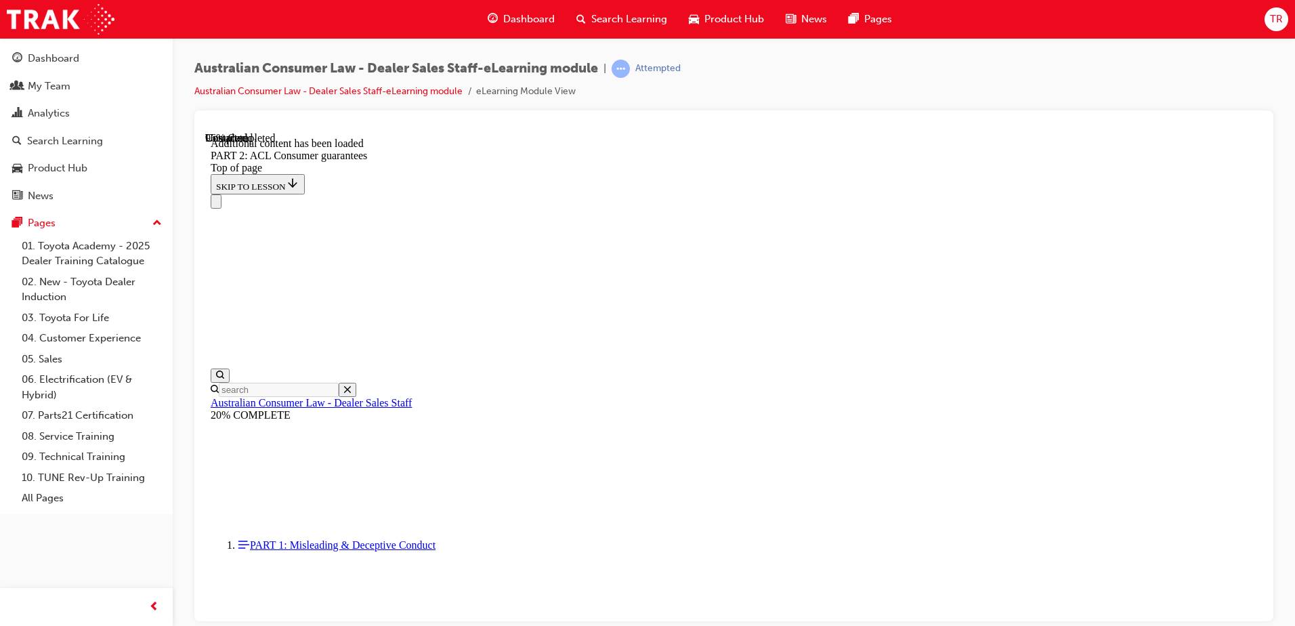
scroll to position [16239, 0]
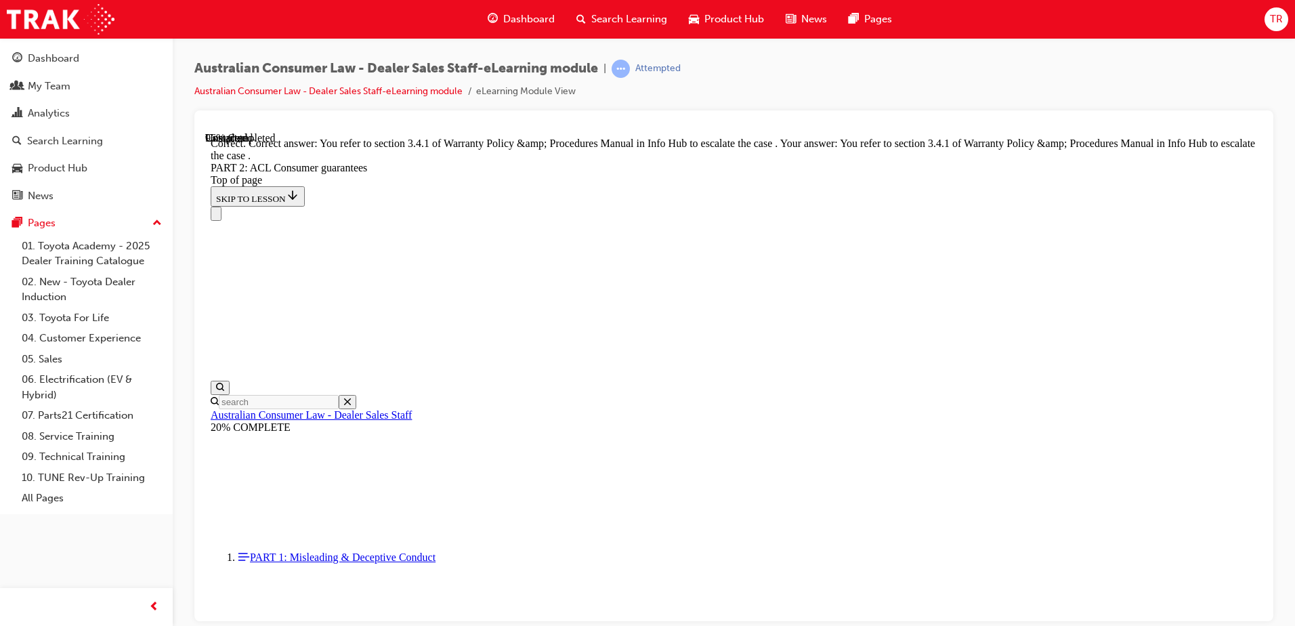
scroll to position [17013, 0]
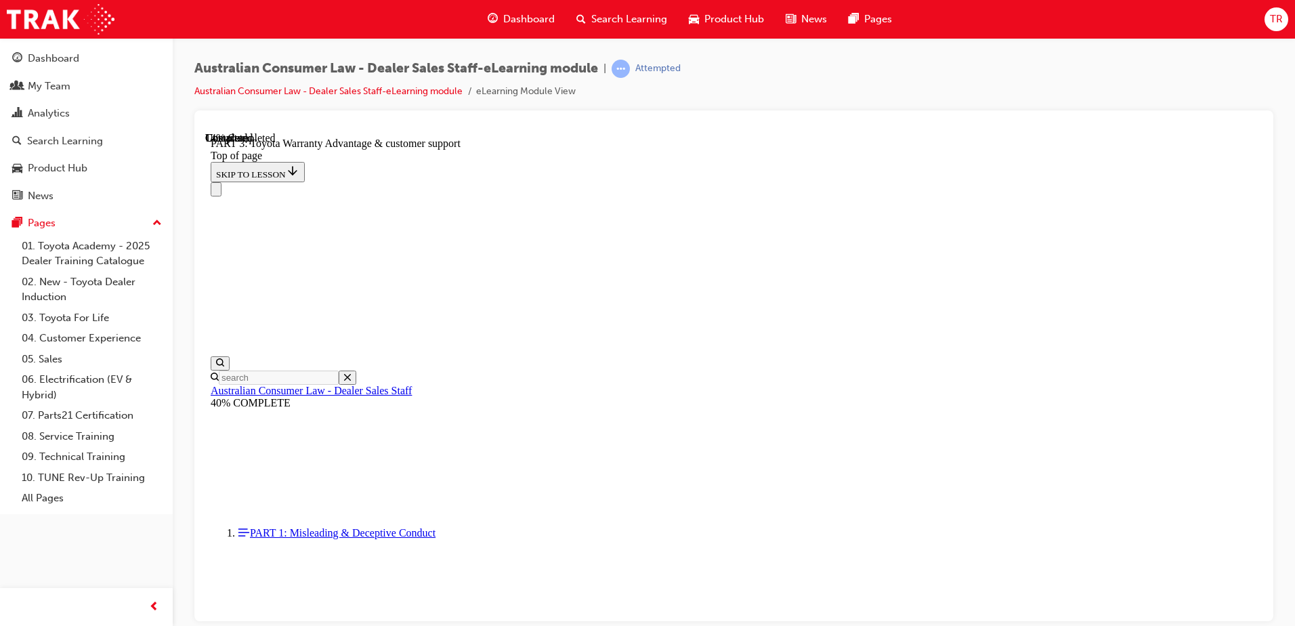
scroll to position [826, 0]
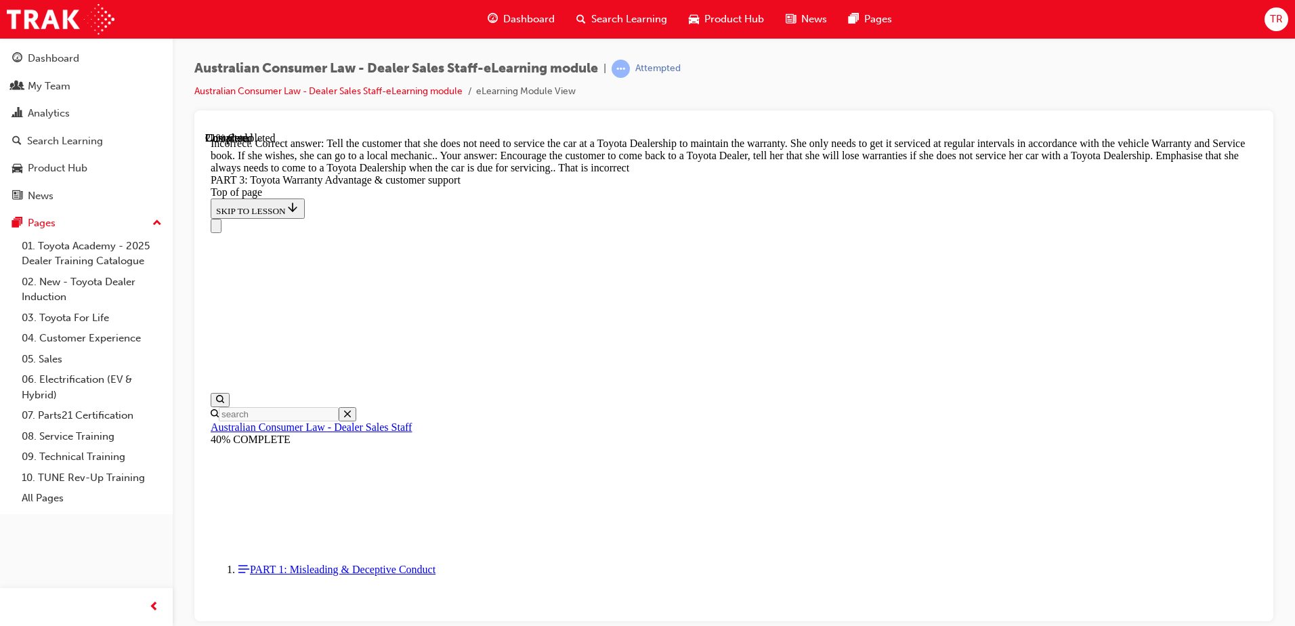
scroll to position [1139, 0]
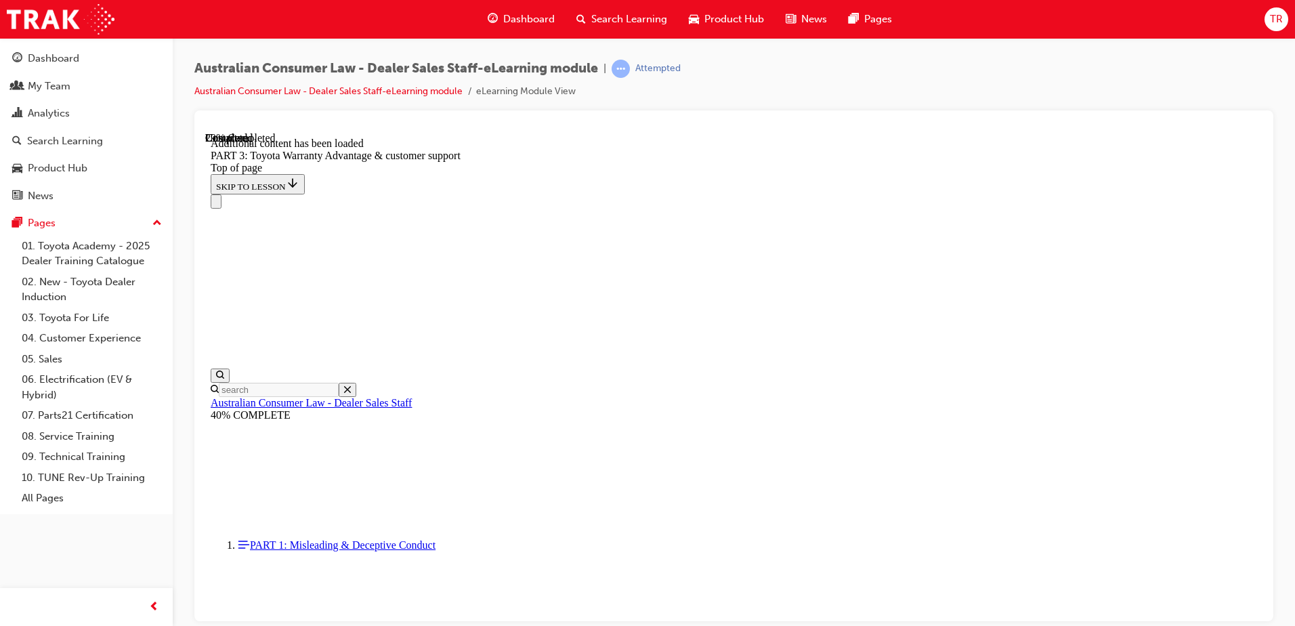
scroll to position [1581, 0]
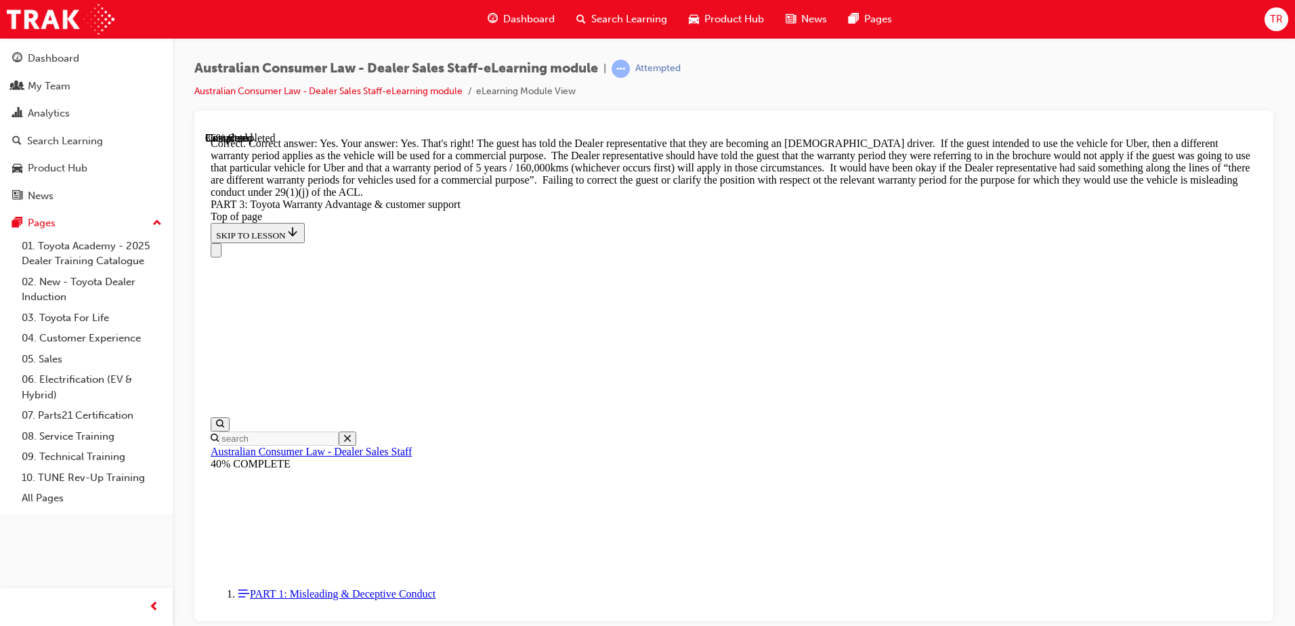
scroll to position [2040, 0]
drag, startPoint x: 826, startPoint y: 486, endPoint x: 821, endPoint y: 501, distance: 15.2
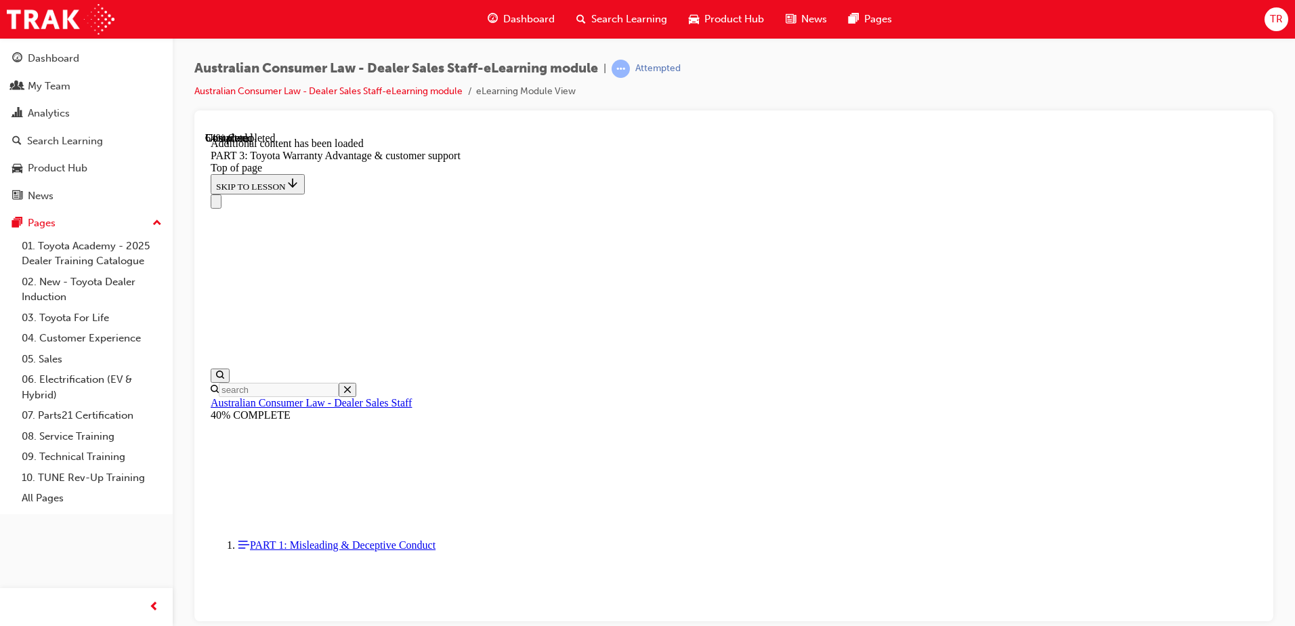
scroll to position [3577, 0]
drag, startPoint x: 644, startPoint y: 305, endPoint x: 644, endPoint y: 336, distance: 31.2
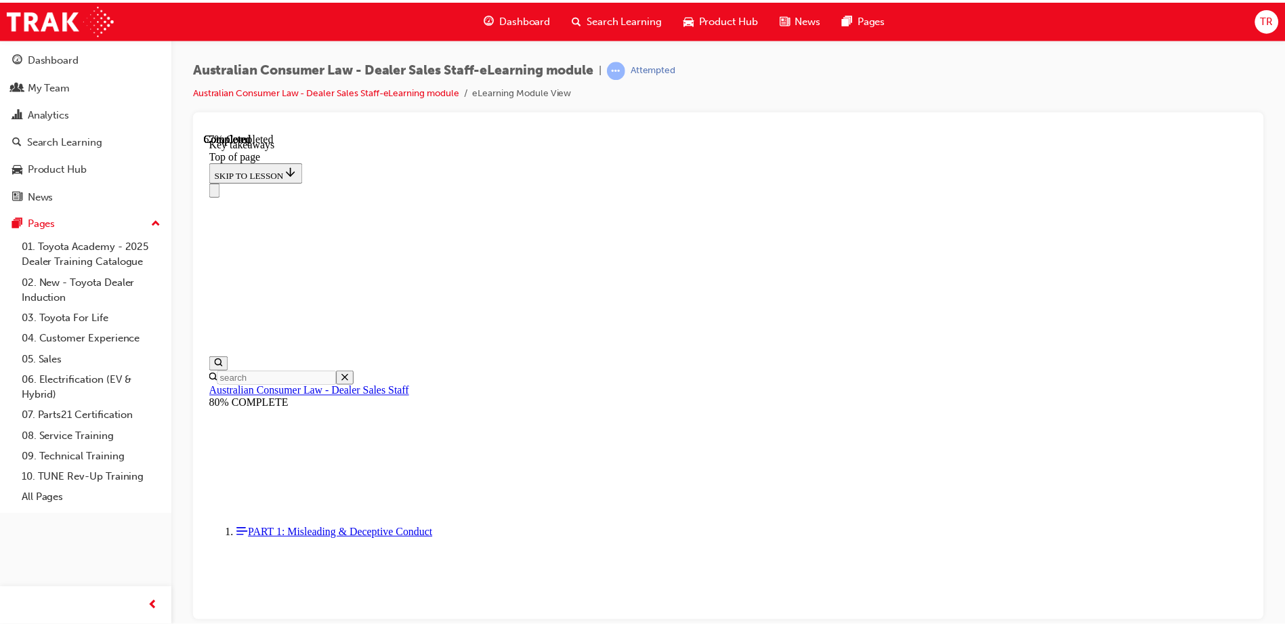
scroll to position [304, 0]
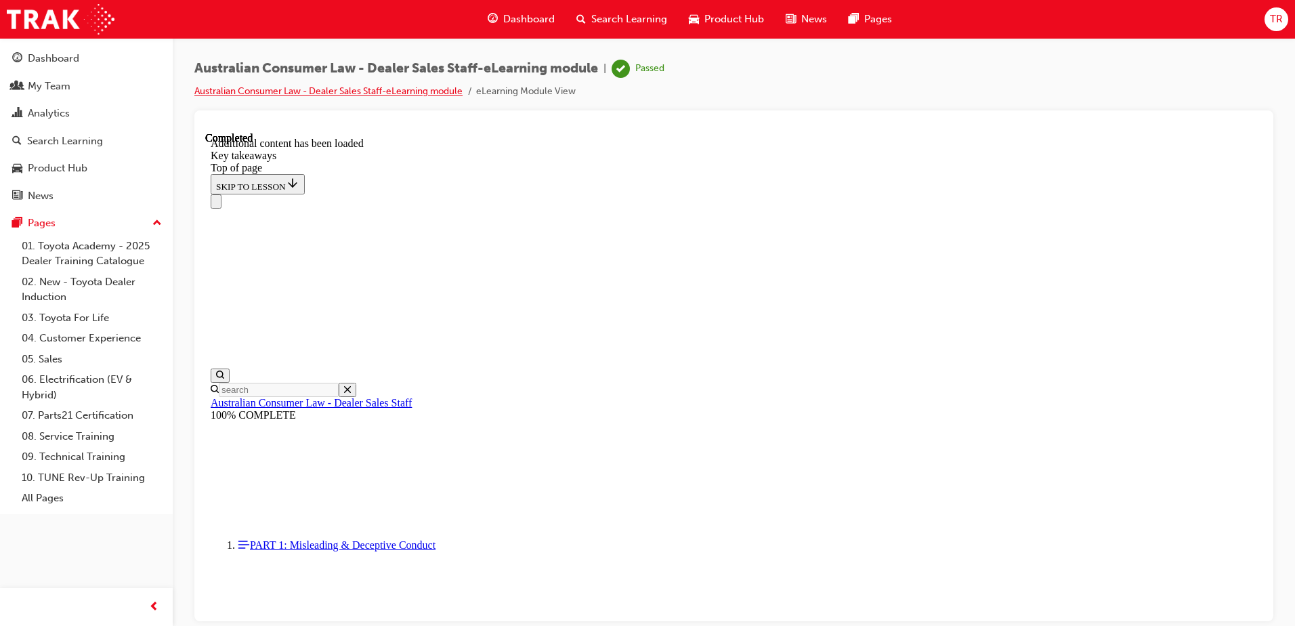
click at [404, 89] on link "Australian Consumer Law - Dealer Sales Staff-eLearning module" at bounding box center [328, 91] width 268 height 12
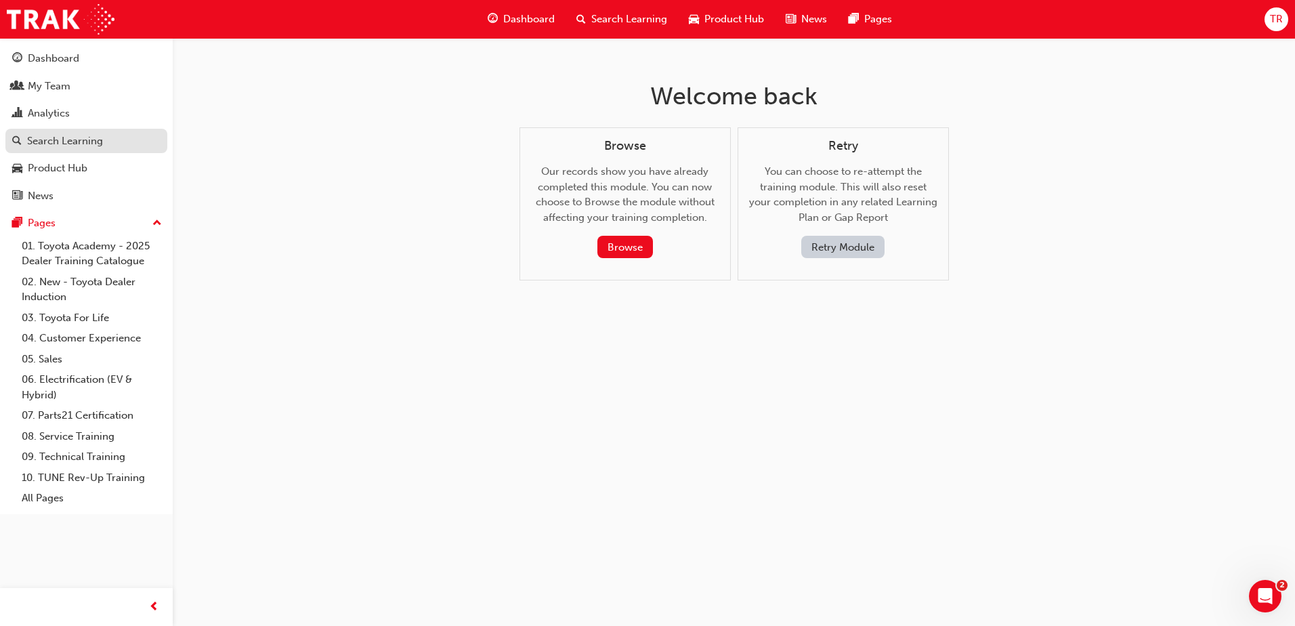
click at [75, 144] on div "Search Learning" at bounding box center [65, 141] width 76 height 16
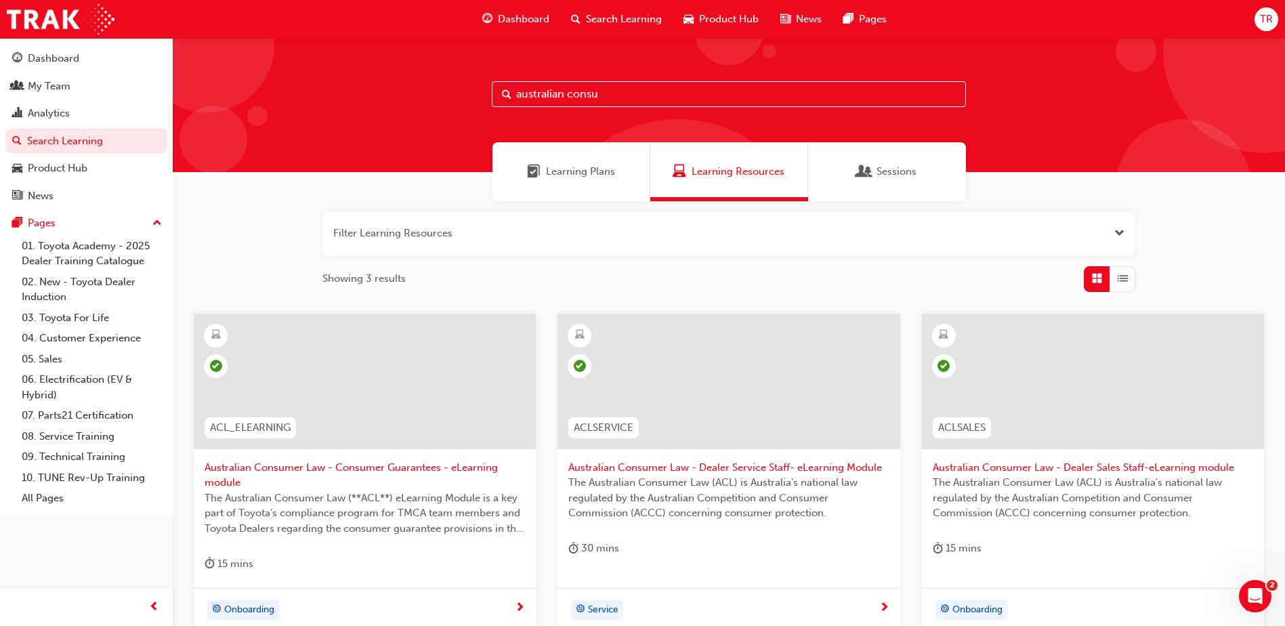
scroll to position [136, 0]
